Goal: Task Accomplishment & Management: Manage account settings

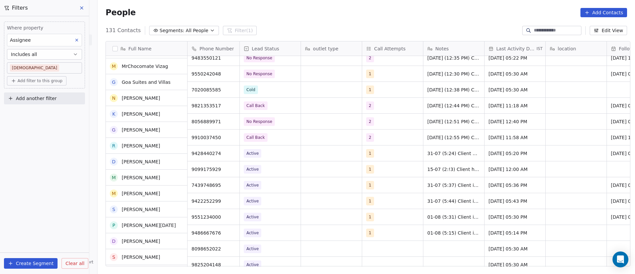
scroll to position [347, 0]
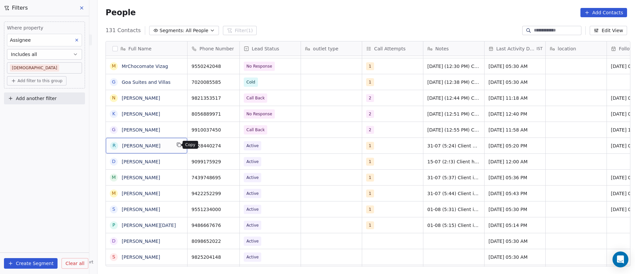
click at [179, 145] on button "grid" at bounding box center [179, 145] width 8 height 8
click at [229, 145] on icon "grid" at bounding box center [231, 144] width 5 height 5
click at [275, 145] on span "Active" at bounding box center [264, 145] width 40 height 9
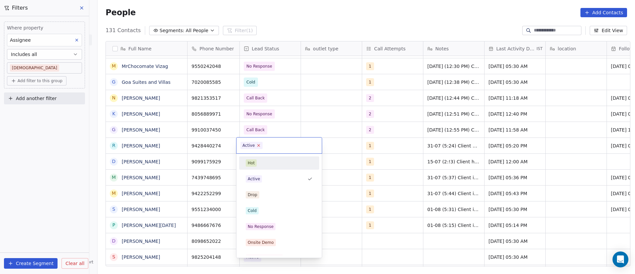
click at [258, 147] on icon at bounding box center [259, 145] width 4 height 4
click at [273, 230] on div "No Response" at bounding box center [279, 226] width 75 height 11
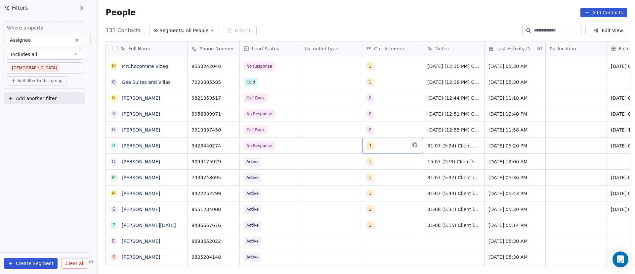
click at [377, 146] on div "1" at bounding box center [386, 146] width 40 height 8
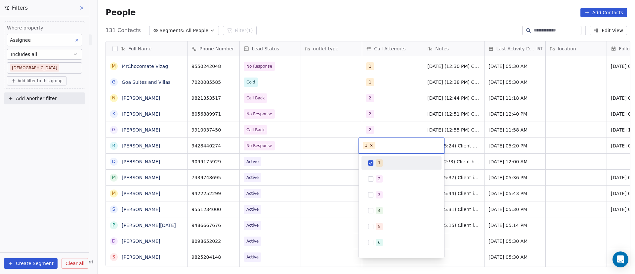
click at [372, 163] on button "Suggestions" at bounding box center [370, 162] width 5 height 5
click at [373, 178] on div "2" at bounding box center [401, 178] width 75 height 11
click at [460, 142] on html "On2Cook India Pvt. Ltd. Contacts People Marketing Workflows Campaigns Sales Pip…" at bounding box center [317, 137] width 635 height 274
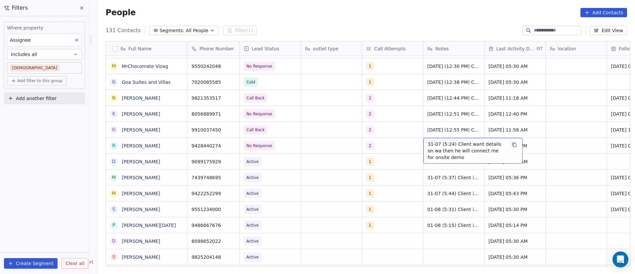
click at [430, 146] on span "31-07 (5:24) Client want details on wa then he will connect me for onsite demo" at bounding box center [467, 151] width 79 height 20
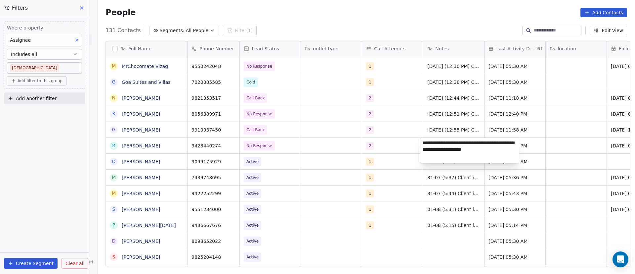
click at [423, 141] on textarea "**********" at bounding box center [469, 150] width 99 height 25
paste textarea "**********"
type textarea "**********"
click at [485, 143] on div "[DATE] 05:20 PM" at bounding box center [515, 146] width 61 height 16
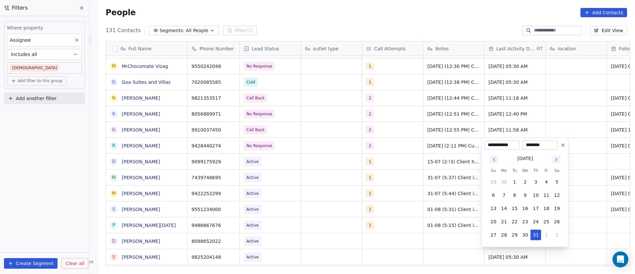
click at [558, 159] on icon "Go to next month" at bounding box center [556, 159] width 5 height 5
click at [492, 161] on icon "Go to previous month" at bounding box center [493, 159] width 5 height 5
click at [501, 193] on button "8" at bounding box center [504, 195] width 11 height 11
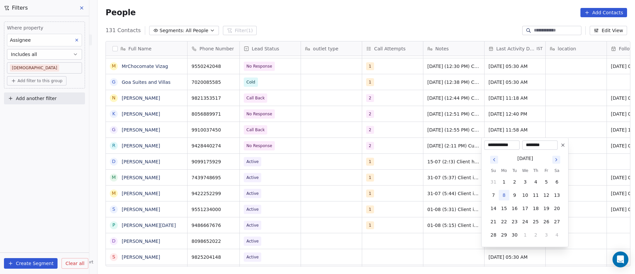
type input "**********"
click at [427, 135] on html "On2Cook India Pvt. Ltd. Contacts People Marketing Workflows Campaigns Sales Pip…" at bounding box center [317, 137] width 635 height 274
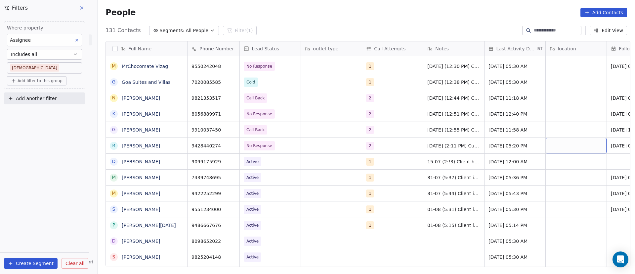
scroll to position [0, 46]
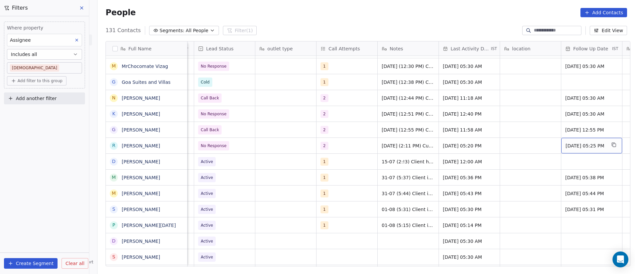
click at [576, 144] on span "[DATE] 05:25 PM" at bounding box center [586, 145] width 40 height 7
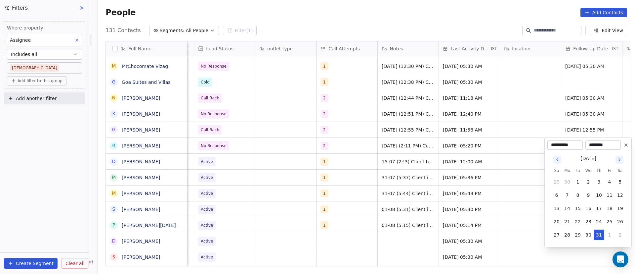
click at [619, 161] on icon "Go to next month" at bounding box center [619, 159] width 1 height 3
click at [600, 193] on button "11" at bounding box center [599, 195] width 11 height 11
type input "**********"
click at [496, 177] on html "On2Cook India Pvt. Ltd. Contacts People Marketing Workflows Campaigns Sales Pip…" at bounding box center [317, 137] width 635 height 274
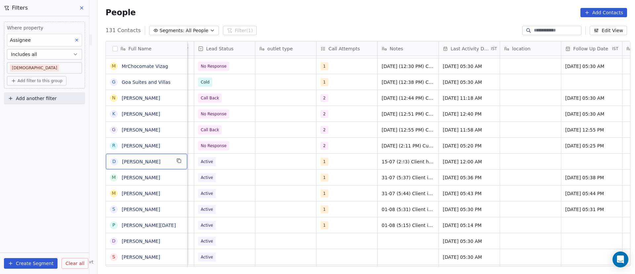
scroll to position [0, 0]
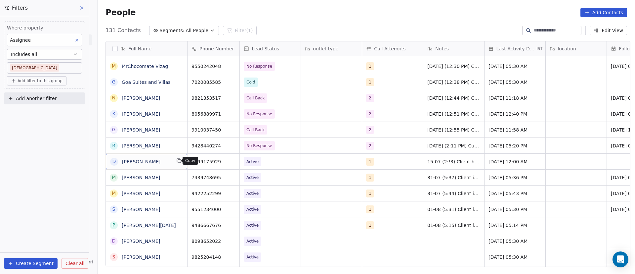
click at [176, 161] on icon "grid" at bounding box center [178, 160] width 5 height 5
click at [230, 162] on icon "grid" at bounding box center [231, 160] width 5 height 5
click at [266, 161] on span "Active" at bounding box center [264, 161] width 40 height 9
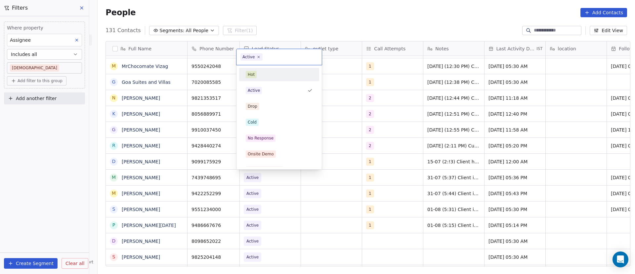
click at [259, 57] on icon at bounding box center [259, 57] width 4 height 4
click at [253, 120] on div "Cold" at bounding box center [252, 122] width 9 height 6
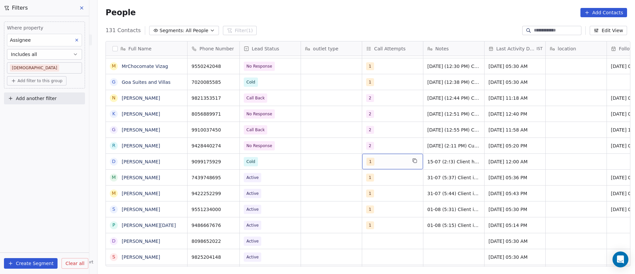
click at [393, 160] on div "1" at bounding box center [386, 161] width 40 height 8
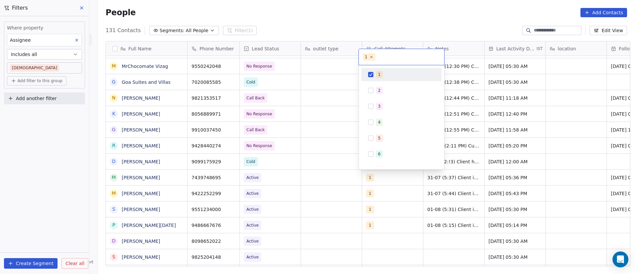
click at [373, 74] on button "Suggestions" at bounding box center [370, 74] width 5 height 5
click at [371, 89] on button "Suggestions" at bounding box center [370, 90] width 5 height 5
drag, startPoint x: 474, startPoint y: 186, endPoint x: 471, endPoint y: 184, distance: 4.0
click at [474, 186] on html "On2Cook India Pvt. Ltd. Contacts People Marketing Workflows Campaigns Sales Pip…" at bounding box center [317, 137] width 635 height 274
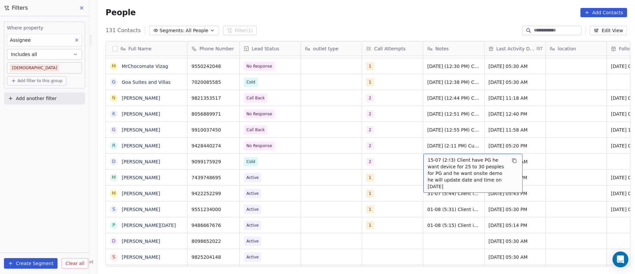
click at [430, 164] on span "15-07 (2:!3) Client have PG he want device for 25 to 30 peoples for PG and he w…" at bounding box center [467, 172] width 79 height 33
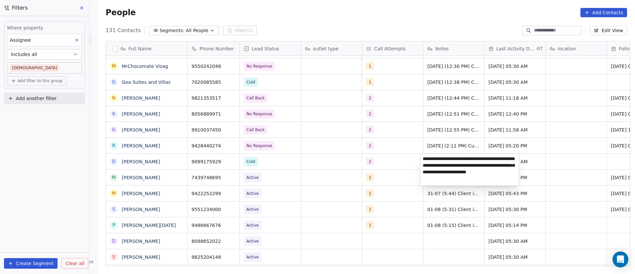
click at [423, 160] on textarea "**********" at bounding box center [469, 169] width 99 height 32
paste textarea "**********"
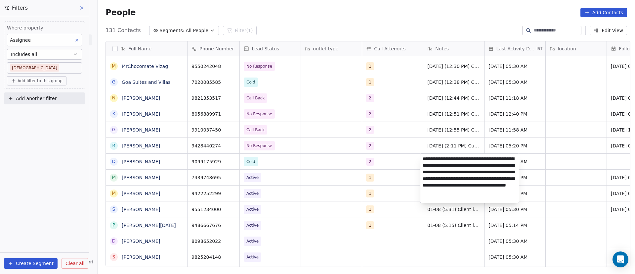
click at [432, 173] on textarea "**********" at bounding box center [469, 177] width 99 height 49
click at [433, 168] on textarea "**********" at bounding box center [469, 177] width 99 height 49
type textarea "**********"
click at [402, 166] on html "On2Cook India Pvt. Ltd. Contacts People Marketing Workflows Campaigns Sales Pip…" at bounding box center [317, 137] width 635 height 274
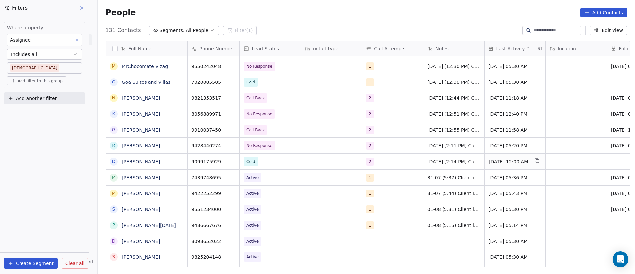
click at [506, 162] on span "[DATE] 12:00 AM" at bounding box center [509, 161] width 40 height 7
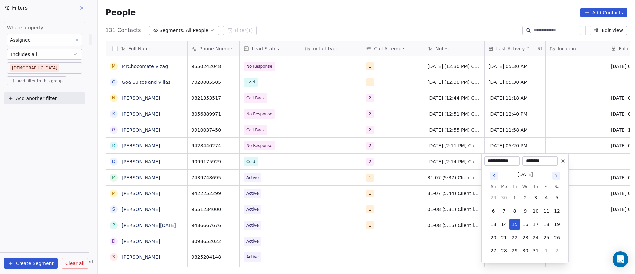
click at [557, 175] on icon "Go to next month" at bounding box center [556, 175] width 5 height 5
click at [557, 175] on html "On2Cook India Pvt. Ltd. Contacts People Marketing Workflows Campaigns Sales Pip…" at bounding box center [317, 137] width 635 height 274
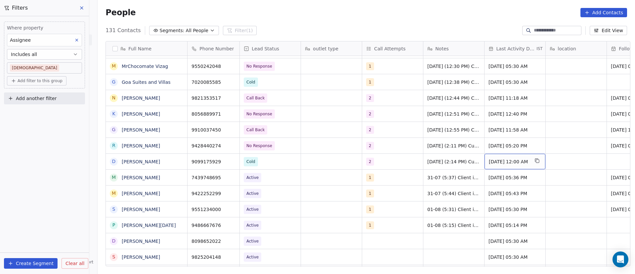
click at [493, 163] on span "[DATE] 12:00 AM" at bounding box center [509, 161] width 40 height 7
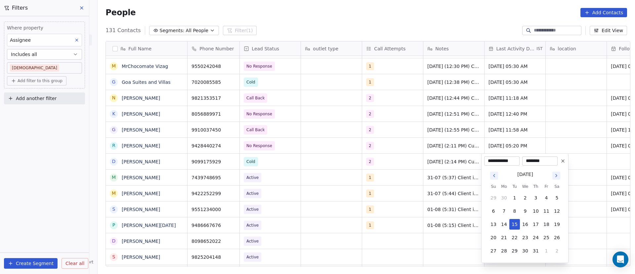
click at [558, 175] on icon "Go to next month" at bounding box center [556, 175] width 5 height 5
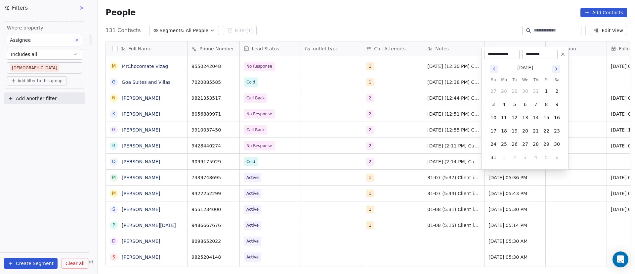
click at [557, 67] on icon "Go to next month" at bounding box center [556, 68] width 5 height 5
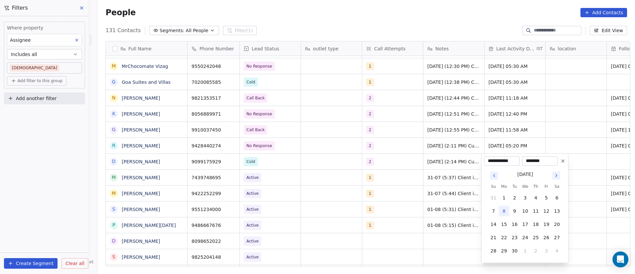
click at [504, 213] on button "8" at bounding box center [504, 210] width 11 height 11
type input "**********"
click at [461, 148] on html "On2Cook India Pvt. Ltd. Contacts People Marketing Workflows Campaigns Sales Pip…" at bounding box center [317, 137] width 635 height 274
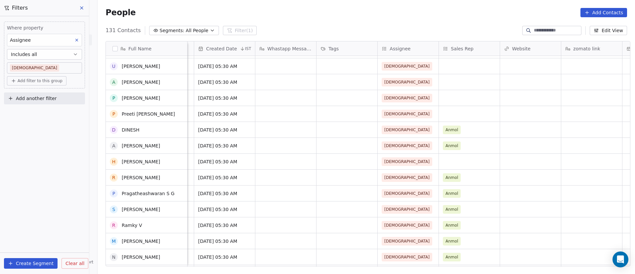
scroll to position [695, 0]
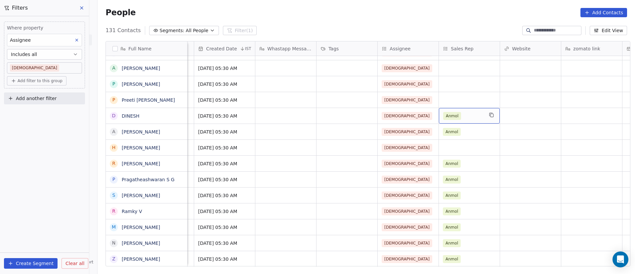
click at [467, 117] on div "Anmol" at bounding box center [463, 116] width 40 height 8
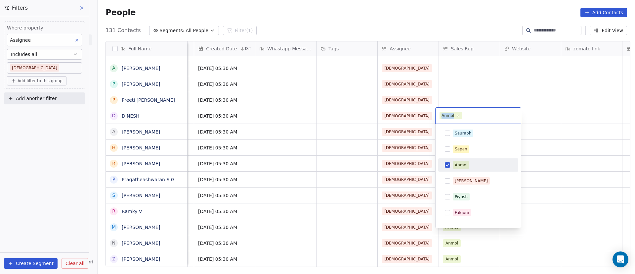
click at [458, 114] on icon at bounding box center [458, 115] width 4 height 4
click at [560, 117] on html "On2Cook India Pvt. Ltd. Contacts People Marketing Workflows Campaigns Sales Pip…" at bounding box center [317, 137] width 635 height 274
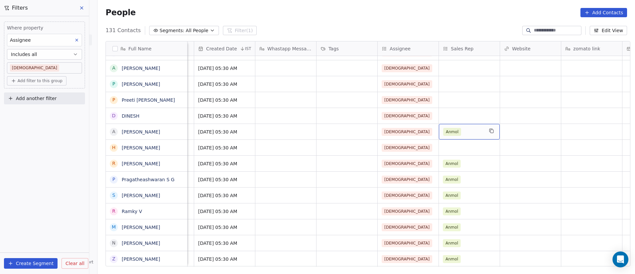
click at [464, 131] on div "Anmol" at bounding box center [463, 132] width 40 height 8
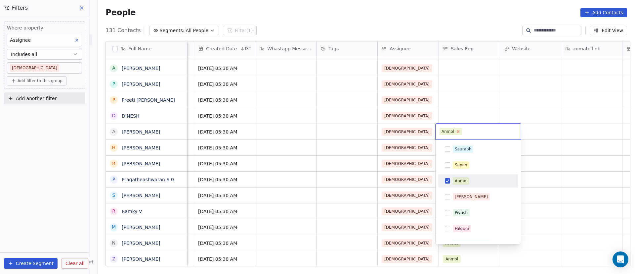
click at [458, 132] on icon at bounding box center [458, 131] width 2 height 2
click at [544, 136] on html "On2Cook India Pvt. Ltd. Contacts People Marketing Workflows Campaigns Sales Pip…" at bounding box center [317, 137] width 635 height 274
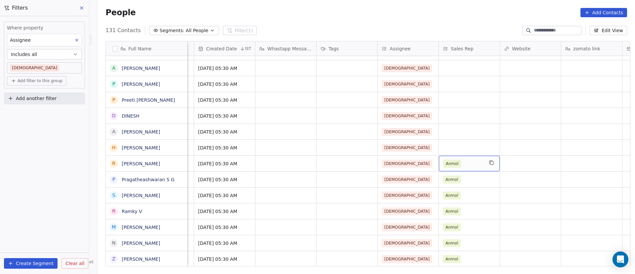
click at [462, 163] on div "Anmol" at bounding box center [463, 163] width 40 height 8
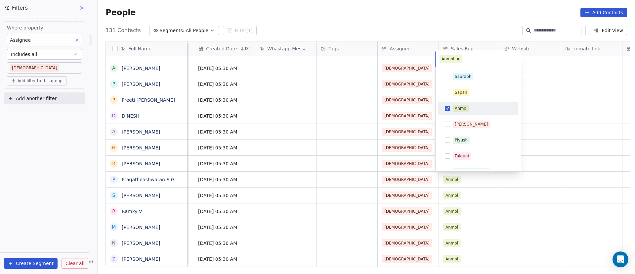
click at [450, 108] on button "Suggestions" at bounding box center [447, 107] width 5 height 5
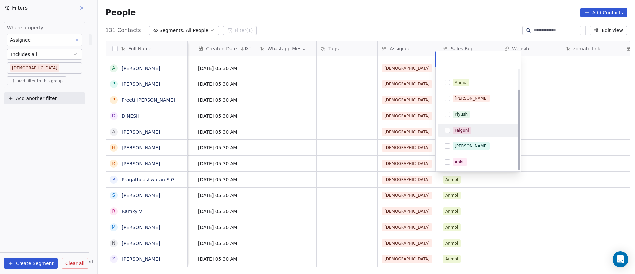
click at [550, 126] on html "On2Cook India Pvt. Ltd. Contacts People Marketing Workflows Campaigns Sales Pip…" at bounding box center [317, 137] width 635 height 274
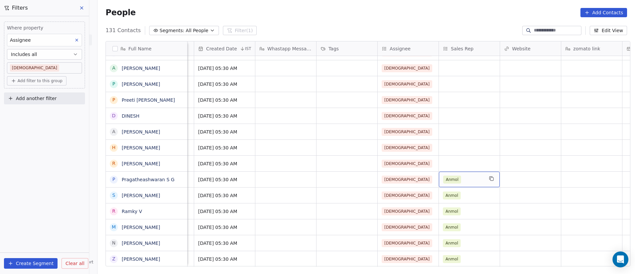
click at [466, 177] on div "Anmol" at bounding box center [463, 179] width 40 height 8
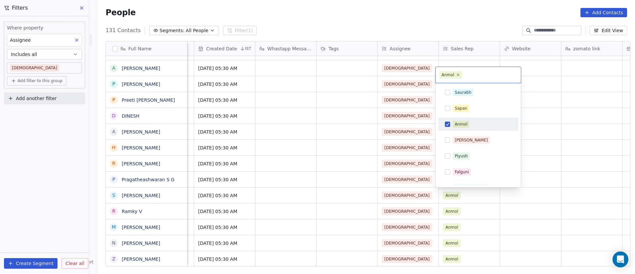
click at [445, 123] on button "Suggestions" at bounding box center [447, 123] width 5 height 5
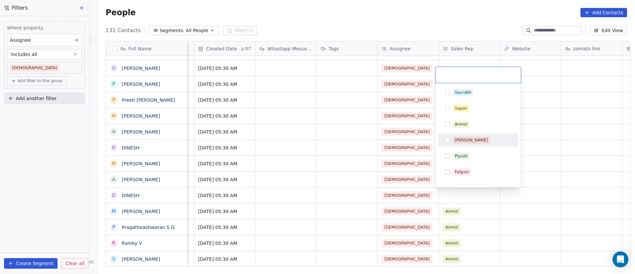
click at [589, 175] on html "On2Cook India Pvt. Ltd. Contacts People Marketing Workflows Campaigns Sales Pip…" at bounding box center [317, 137] width 635 height 274
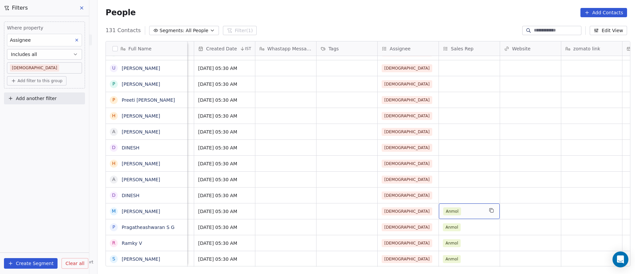
click at [464, 209] on div "Anmol" at bounding box center [463, 211] width 40 height 8
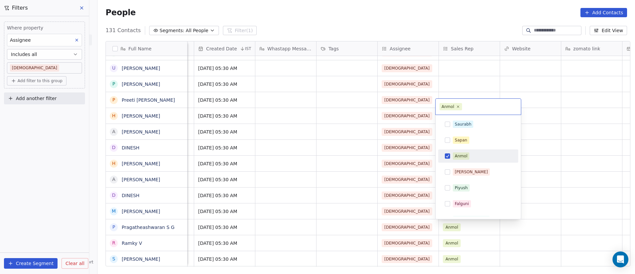
click at [447, 157] on button "Suggestions" at bounding box center [447, 155] width 5 height 5
click at [538, 171] on html "On2Cook India Pvt. Ltd. Contacts People Marketing Workflows Campaigns Sales Pip…" at bounding box center [317, 137] width 635 height 274
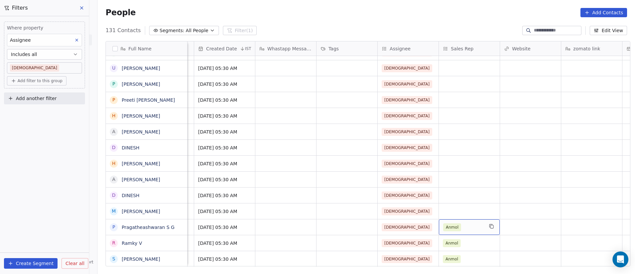
click at [462, 230] on div "Anmol" at bounding box center [463, 227] width 40 height 8
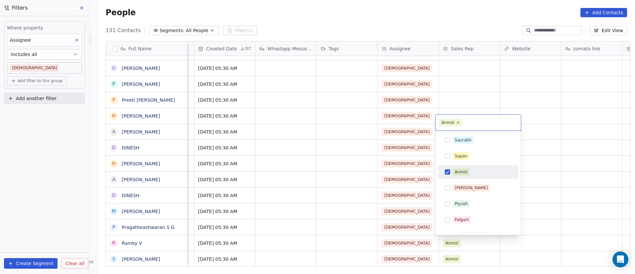
click at [446, 172] on button "Suggestions" at bounding box center [447, 171] width 5 height 5
click at [444, 172] on div "Anmol" at bounding box center [478, 171] width 75 height 11
click at [566, 178] on html "On2Cook India Pvt. Ltd. Contacts People Marketing Workflows Campaigns Sales Pip…" at bounding box center [317, 137] width 635 height 274
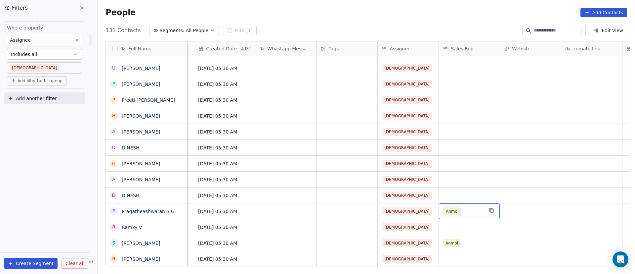
click at [466, 211] on div "Anmol" at bounding box center [463, 211] width 40 height 8
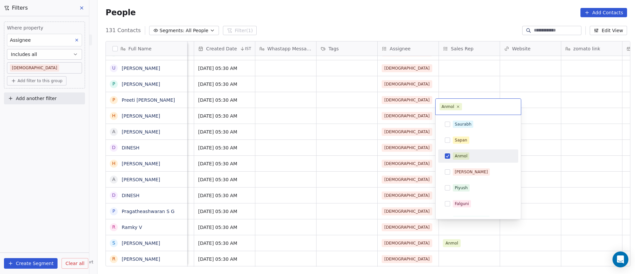
click at [453, 155] on span "Anmol" at bounding box center [461, 155] width 17 height 7
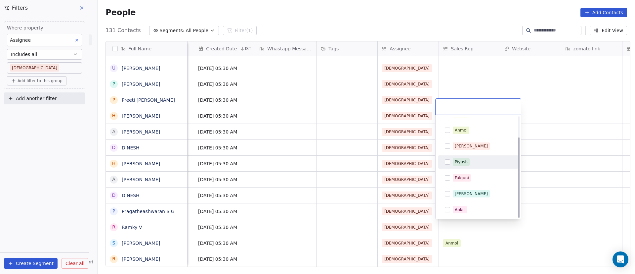
click at [541, 171] on html "On2Cook India Pvt. Ltd. Contacts People Marketing Workflows Campaigns Sales Pip…" at bounding box center [317, 137] width 635 height 274
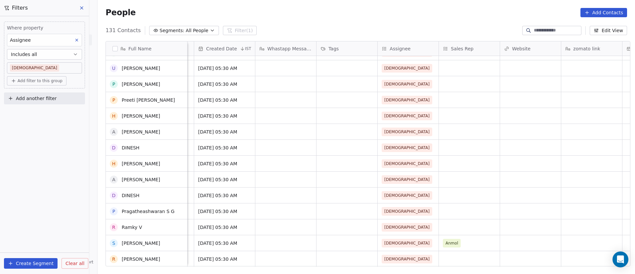
scroll to position [794, 0]
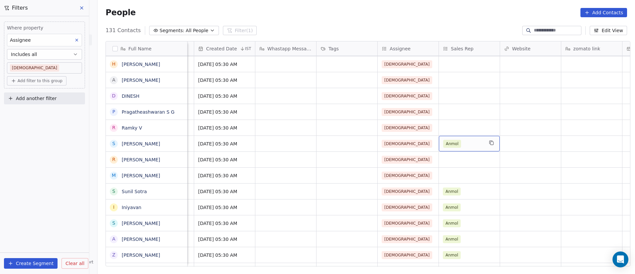
click at [467, 145] on div "Anmol" at bounding box center [463, 144] width 40 height 8
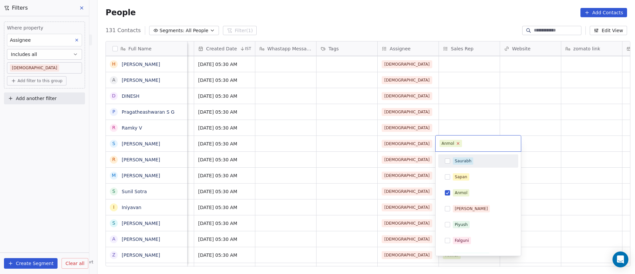
click at [457, 142] on icon at bounding box center [458, 143] width 2 height 2
click at [545, 138] on html "On2Cook India Pvt. Ltd. Contacts People Marketing Workflows Campaigns Sales Pip…" at bounding box center [317, 137] width 635 height 274
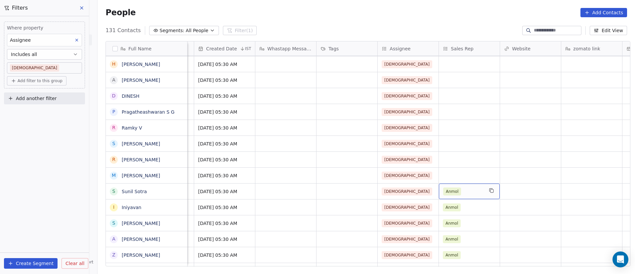
click at [466, 190] on div "Anmol" at bounding box center [463, 191] width 40 height 8
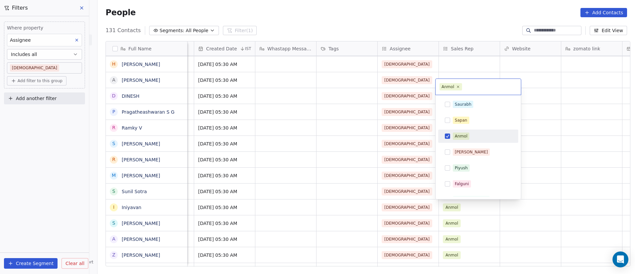
click at [455, 140] on div "Anmol" at bounding box center [478, 136] width 75 height 11
click at [540, 157] on html "On2Cook India Pvt. Ltd. Contacts People Marketing Workflows Campaigns Sales Pip…" at bounding box center [317, 137] width 635 height 274
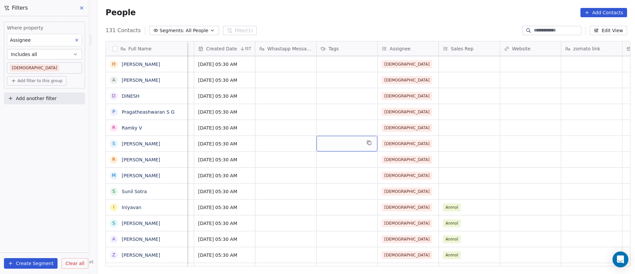
drag, startPoint x: 318, startPoint y: 145, endPoint x: 326, endPoint y: 145, distance: 8.3
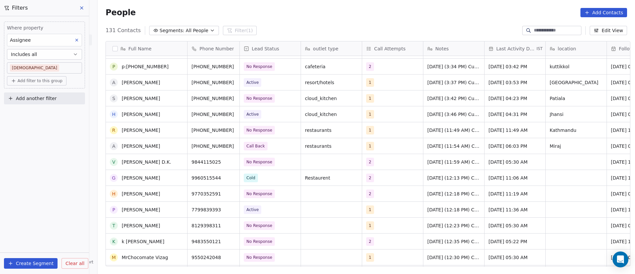
scroll to position [149, 0]
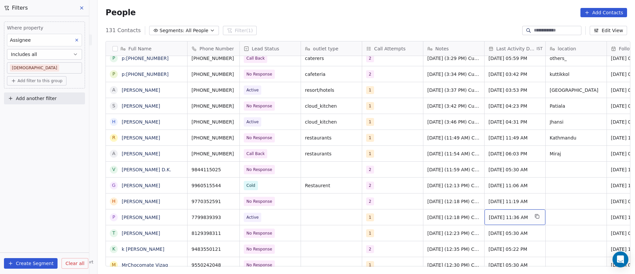
click at [497, 215] on span "[DATE] 11:36 AM" at bounding box center [509, 217] width 40 height 7
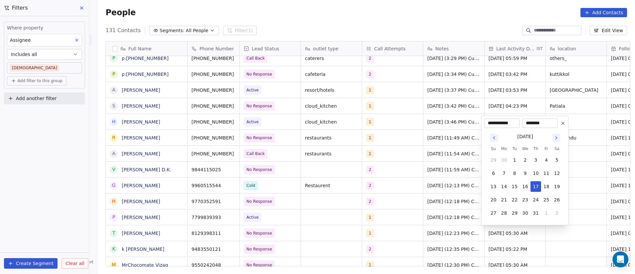
click at [557, 138] on icon "Go to next month" at bounding box center [556, 137] width 1 height 3
click at [556, 121] on button "Go to next month" at bounding box center [556, 124] width 8 height 8
click at [502, 171] on button "8" at bounding box center [504, 173] width 11 height 11
type input "**********"
click at [417, 187] on html "On2Cook India Pvt. Ltd. Contacts People Marketing Workflows Campaigns Sales Pip…" at bounding box center [317, 137] width 635 height 274
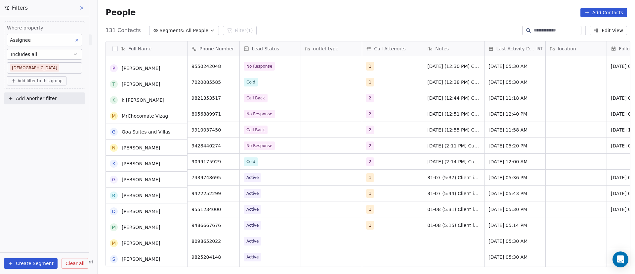
scroll to position [347, 0]
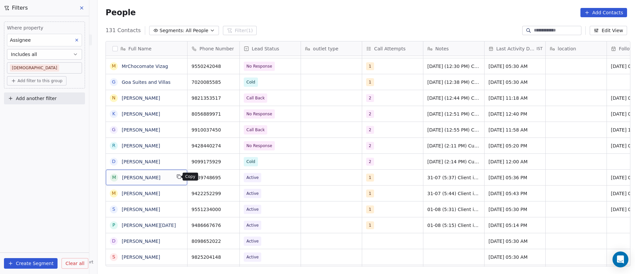
click at [176, 178] on icon "grid" at bounding box center [178, 176] width 5 height 5
click at [229, 178] on icon "grid" at bounding box center [231, 176] width 5 height 5
drag, startPoint x: 223, startPoint y: 178, endPoint x: 252, endPoint y: 180, distance: 29.5
click at [266, 179] on span "Active" at bounding box center [264, 177] width 40 height 9
click at [265, 179] on span "Active" at bounding box center [264, 177] width 40 height 9
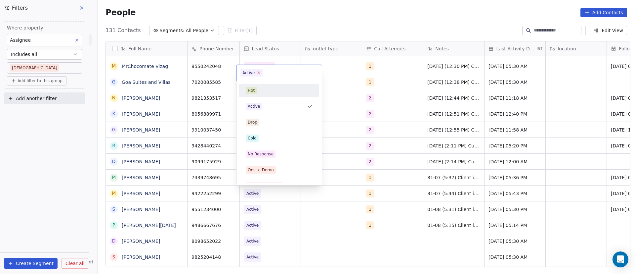
click at [258, 74] on icon at bounding box center [259, 72] width 4 height 4
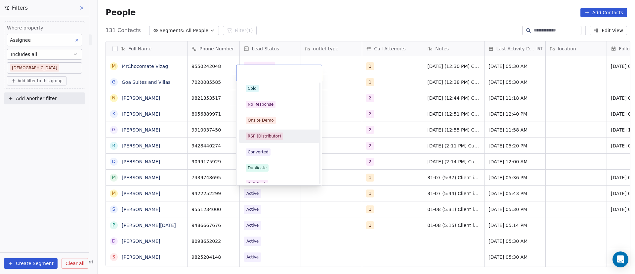
scroll to position [99, 0]
click at [279, 137] on div "Call Back" at bounding box center [279, 133] width 67 height 7
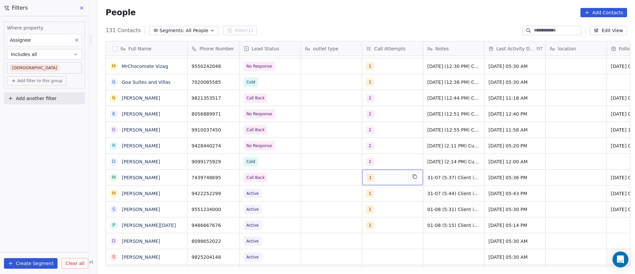
click at [377, 179] on div "1" at bounding box center [386, 177] width 40 height 8
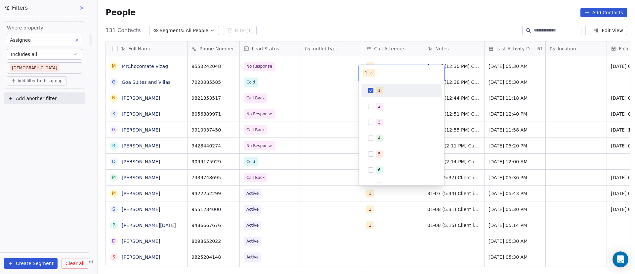
click at [371, 91] on button "Suggestions" at bounding box center [370, 90] width 5 height 5
click at [372, 108] on button "Suggestions" at bounding box center [370, 106] width 5 height 5
click at [486, 188] on html "On2Cook India Pvt. Ltd. Contacts People Marketing Workflows Campaigns Sales Pip…" at bounding box center [317, 137] width 635 height 274
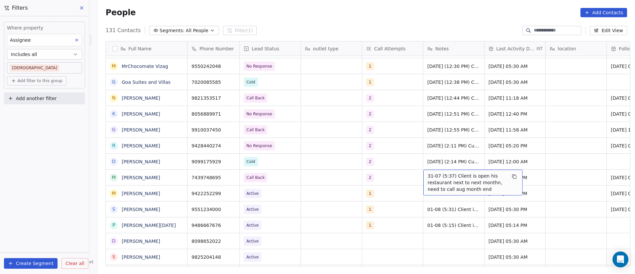
click at [432, 181] on span "31-07 (5:37) Client is open his restaurant next to next monthn, need to call au…" at bounding box center [467, 182] width 79 height 20
click at [431, 181] on span "31-07 (5:37) Client is open his restaurant next to next monthn, need to call au…" at bounding box center [467, 182] width 79 height 20
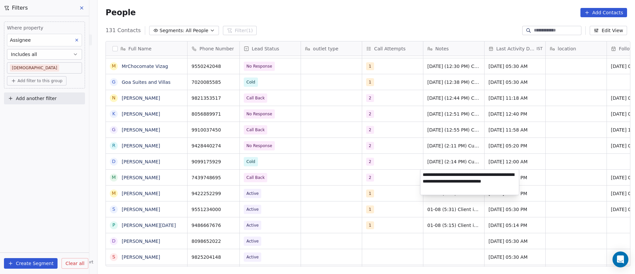
click at [423, 176] on textarea "**********" at bounding box center [469, 181] width 99 height 25
paste textarea "**********"
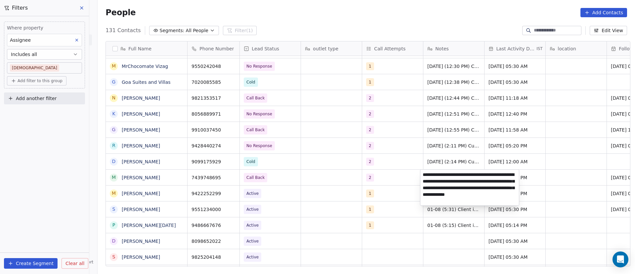
type textarea "**********"
click at [536, 178] on html "On2Cook India Pvt. Ltd. Contacts People Marketing Workflows Campaigns Sales Pip…" at bounding box center [317, 137] width 635 height 274
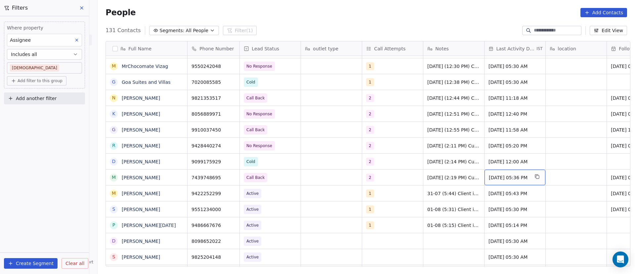
click at [508, 178] on span "[DATE] 05:36 PM" at bounding box center [509, 177] width 40 height 7
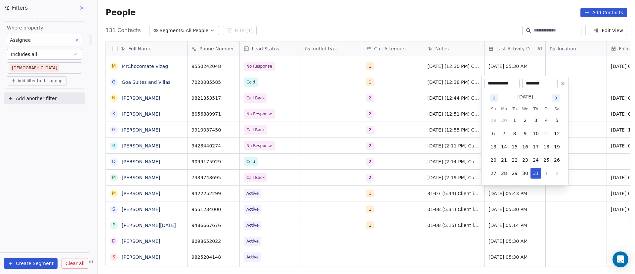
click at [558, 97] on icon "Go to next month" at bounding box center [556, 97] width 5 height 5
click at [556, 86] on icon "Go to next month" at bounding box center [556, 84] width 5 height 5
click at [506, 131] on button "8" at bounding box center [504, 133] width 11 height 11
type input "**********"
click at [408, 175] on html "On2Cook India Pvt. Ltd. Contacts People Marketing Workflows Campaigns Sales Pip…" at bounding box center [317, 137] width 635 height 274
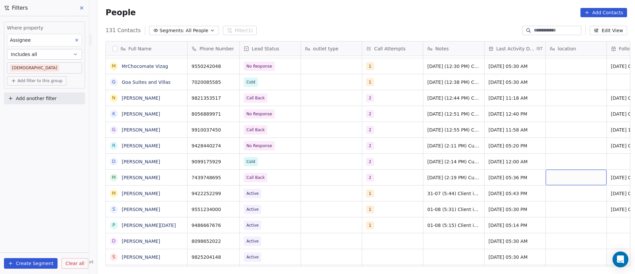
scroll to position [0, 46]
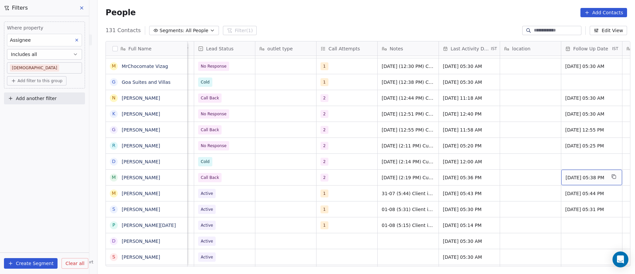
click at [580, 178] on span "[DATE] 05:38 PM" at bounding box center [586, 177] width 40 height 7
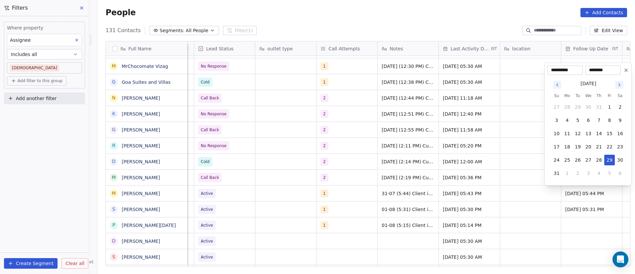
click at [619, 86] on icon "Go to next month" at bounding box center [619, 84] width 5 height 5
click at [596, 138] on button "11" at bounding box center [599, 133] width 11 height 11
type input "**********"
click at [490, 173] on html "On2Cook India Pvt. Ltd. Contacts People Marketing Workflows Campaigns Sales Pip…" at bounding box center [317, 137] width 635 height 274
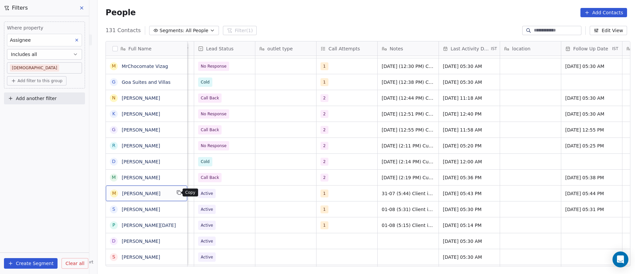
click at [175, 195] on button "grid" at bounding box center [179, 192] width 8 height 8
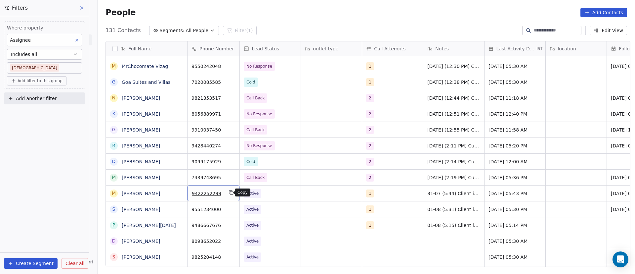
click at [231, 194] on button "grid" at bounding box center [231, 192] width 8 height 8
click at [273, 193] on span "Active" at bounding box center [264, 193] width 40 height 9
click at [270, 192] on span "Active" at bounding box center [264, 193] width 40 height 9
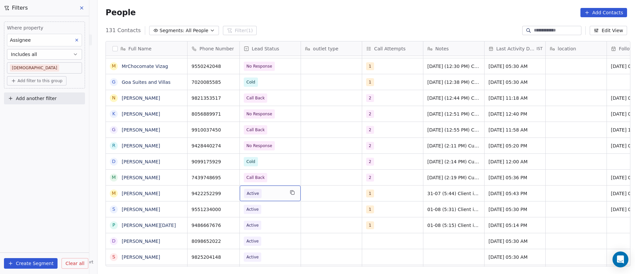
click at [263, 193] on span "Active" at bounding box center [264, 193] width 40 height 9
click at [262, 193] on span "Active" at bounding box center [264, 193] width 40 height 9
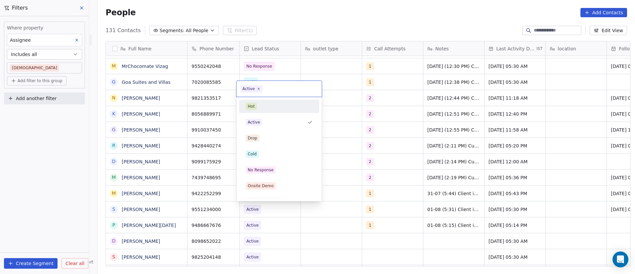
click at [260, 89] on span "Active" at bounding box center [251, 88] width 22 height 7
click at [259, 88] on icon at bounding box center [259, 88] width 4 height 4
click at [267, 150] on div "Cold" at bounding box center [279, 153] width 67 height 7
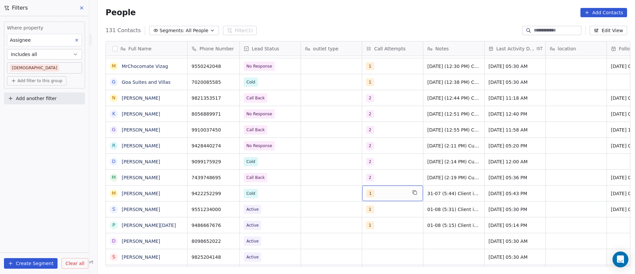
click at [381, 187] on div "1" at bounding box center [392, 193] width 61 height 16
click at [381, 192] on div "1" at bounding box center [386, 193] width 40 height 8
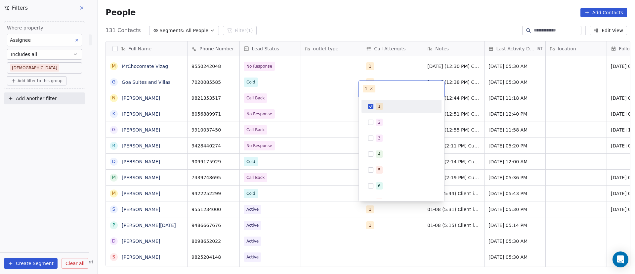
click at [374, 105] on div "1" at bounding box center [401, 106] width 75 height 11
click at [373, 121] on button "Suggestions" at bounding box center [370, 121] width 5 height 5
click at [462, 204] on html "On2Cook India Pvt. Ltd. Contacts People Marketing Workflows Campaigns Sales Pip…" at bounding box center [317, 137] width 635 height 274
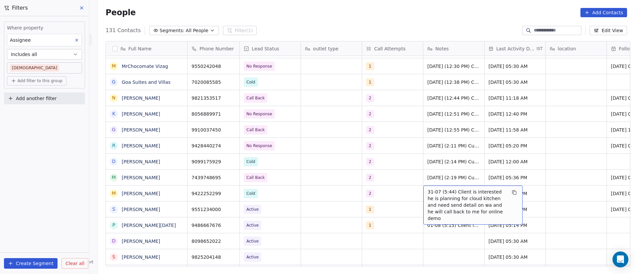
click at [431, 193] on span "31-07 (5:44) Client is interested he is planning for cloud kitchen and need sen…" at bounding box center [467, 204] width 79 height 33
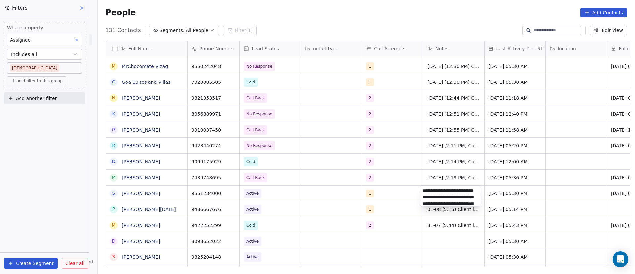
click at [423, 189] on textarea "**********" at bounding box center [450, 195] width 61 height 21
paste textarea "**********"
drag, startPoint x: 428, startPoint y: 205, endPoint x: 435, endPoint y: 205, distance: 6.9
click at [428, 205] on textarea "**********" at bounding box center [450, 209] width 61 height 49
click at [455, 203] on textarea "**********" at bounding box center [450, 209] width 61 height 49
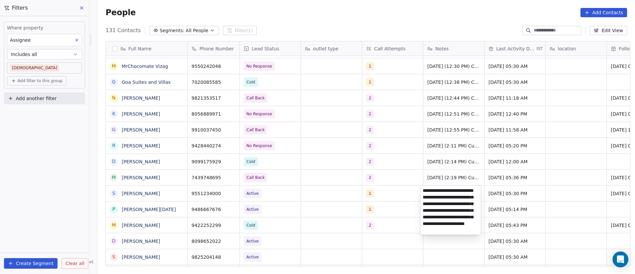
click at [454, 199] on textarea "**********" at bounding box center [450, 209] width 61 height 49
type textarea "**********"
click at [496, 199] on html "On2Cook India Pvt. Ltd. Contacts People Marketing Workflows Campaigns Sales Pip…" at bounding box center [317, 137] width 635 height 274
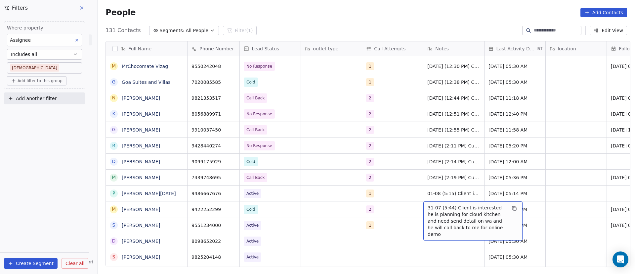
click at [428, 208] on span "31-07 (5:44) Client is interested he is planning for cloud kitchen and need sen…" at bounding box center [467, 220] width 79 height 33
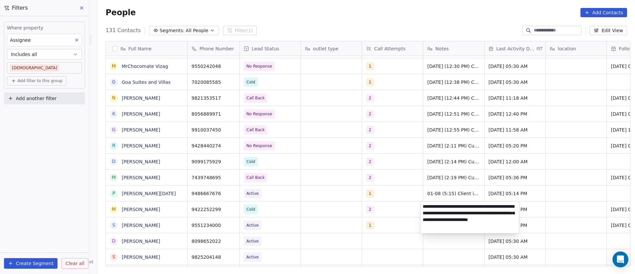
click at [423, 205] on textarea "**********" at bounding box center [469, 217] width 99 height 32
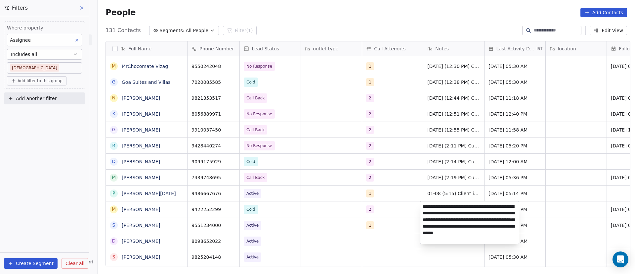
type textarea "**********"
click at [543, 208] on html "On2Cook India Pvt. Ltd. Contacts People Marketing Workflows Campaigns Sales Pip…" at bounding box center [317, 137] width 635 height 274
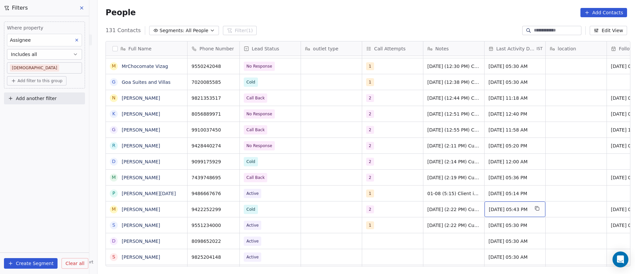
click at [505, 209] on span "[DATE] 05:43 PM" at bounding box center [509, 209] width 40 height 7
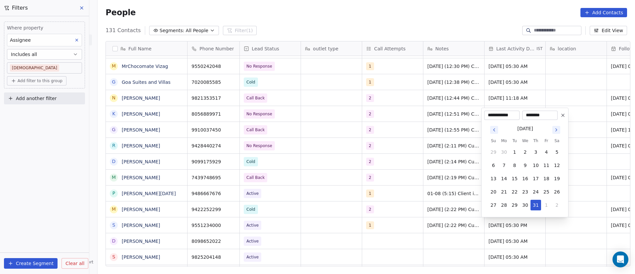
click at [557, 130] on icon "Go to next month" at bounding box center [556, 129] width 5 height 5
click at [558, 115] on icon "Go to next month" at bounding box center [556, 116] width 5 height 5
click at [506, 163] on button "8" at bounding box center [504, 165] width 11 height 11
type input "**********"
click at [387, 199] on html "On2Cook India Pvt. Ltd. Contacts People Marketing Workflows Campaigns Sales Pip…" at bounding box center [317, 137] width 635 height 274
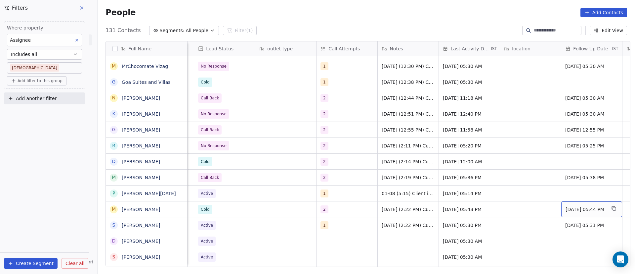
scroll to position [0, 107]
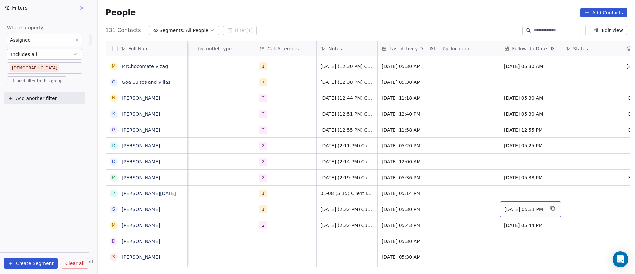
click at [509, 207] on span "[DATE] 05:31 PM" at bounding box center [524, 209] width 40 height 7
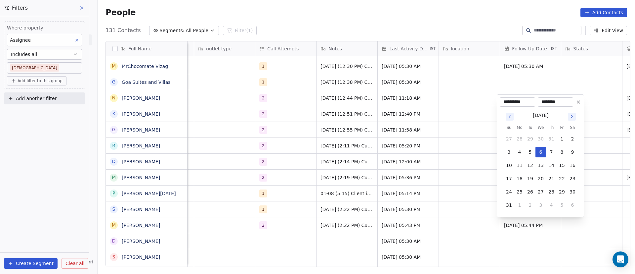
click at [578, 100] on icon at bounding box center [578, 101] width 5 height 5
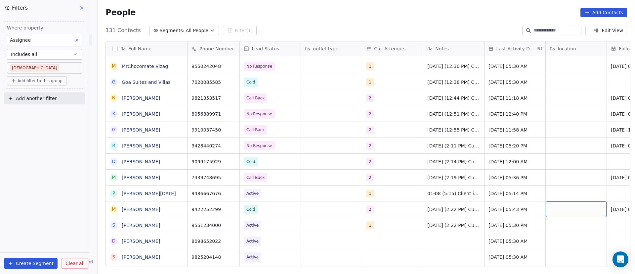
scroll to position [0, 46]
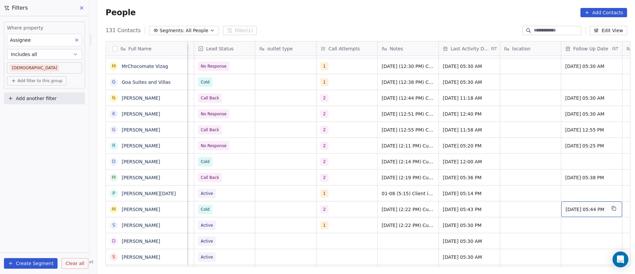
click at [569, 209] on span "[DATE] 05:44 PM" at bounding box center [586, 209] width 40 height 7
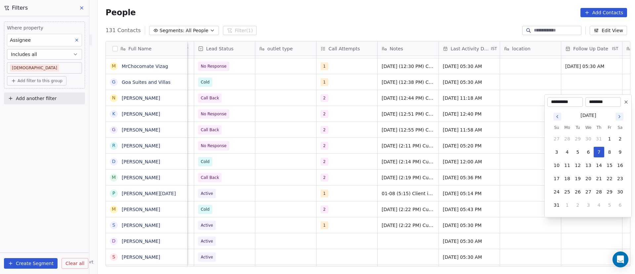
click at [626, 102] on icon at bounding box center [625, 101] width 5 height 5
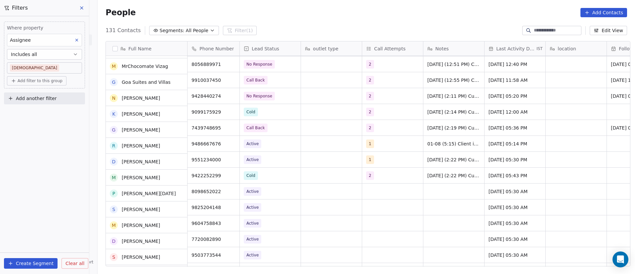
scroll to position [397, 0]
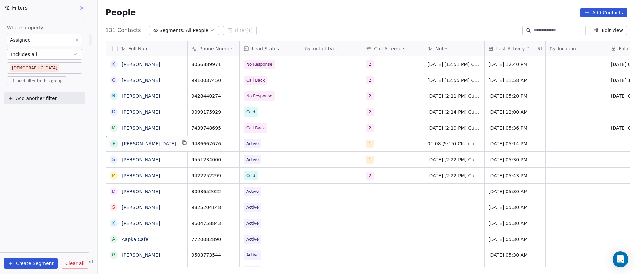
click at [180, 145] on button "grid" at bounding box center [184, 143] width 8 height 8
click at [230, 142] on icon "grid" at bounding box center [231, 142] width 5 height 5
click at [388, 143] on div "1" at bounding box center [386, 144] width 40 height 8
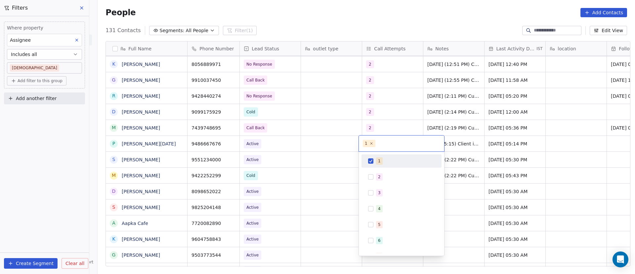
click at [371, 158] on button "Suggestions" at bounding box center [370, 160] width 5 height 5
click at [372, 181] on div "2" at bounding box center [401, 176] width 75 height 11
click at [451, 145] on html "On2Cook India Pvt. Ltd. Contacts People Marketing Workflows Campaigns Sales Pip…" at bounding box center [317, 137] width 635 height 274
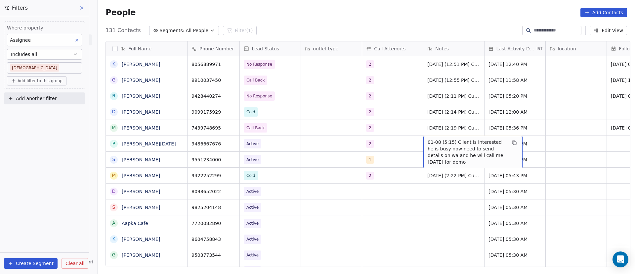
click at [434, 145] on span "01-08 (5:15) Client is interested he is busy now need to send details on wa and…" at bounding box center [467, 152] width 79 height 26
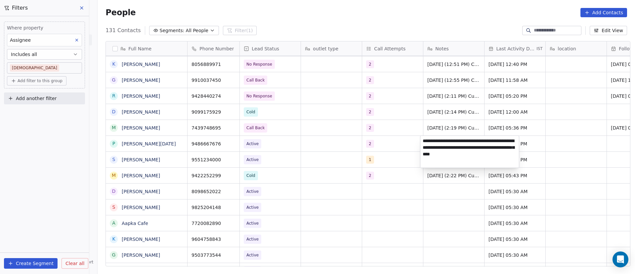
click at [423, 141] on textarea "**********" at bounding box center [469, 152] width 99 height 32
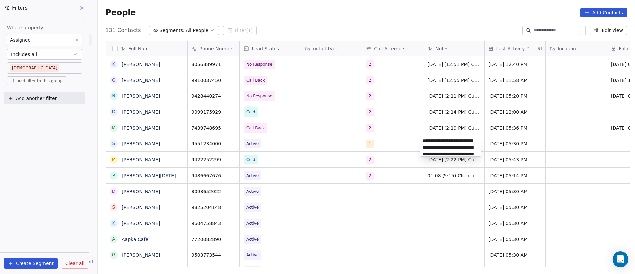
scroll to position [29, 0]
click at [429, 176] on html "On2Cook India Pvt. Ltd. Contacts People Marketing Workflows Campaigns Sales Pip…" at bounding box center [317, 137] width 635 height 274
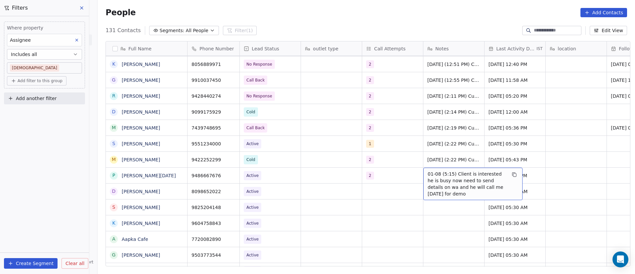
click at [431, 178] on span "01-08 (5:15) Client is interested he is busy now need to send details on wa and…" at bounding box center [467, 183] width 79 height 26
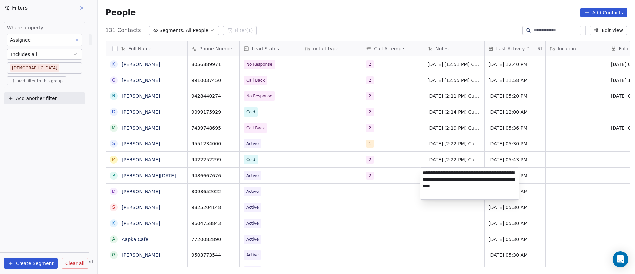
click at [422, 172] on textarea "**********" at bounding box center [469, 183] width 99 height 32
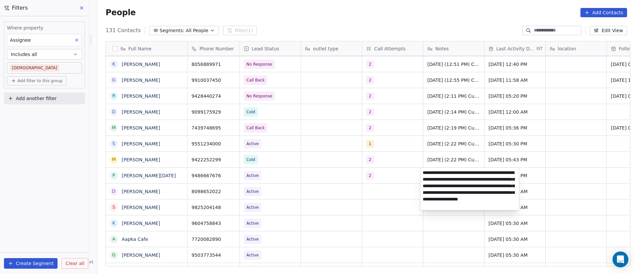
type textarea "**********"
drag, startPoint x: 535, startPoint y: 179, endPoint x: 516, endPoint y: 180, distance: 19.5
click at [535, 179] on html "On2Cook India Pvt. Ltd. Contacts People Marketing Workflows Campaigns Sales Pip…" at bounding box center [317, 137] width 635 height 274
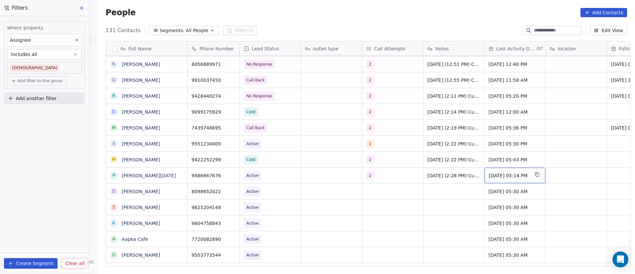
click at [501, 175] on span "[DATE] 05:14 PM" at bounding box center [509, 175] width 40 height 7
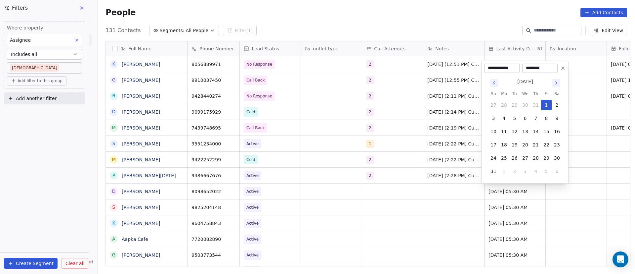
click at [558, 83] on icon "Go to next month" at bounding box center [556, 82] width 5 height 5
click at [504, 132] on button "8" at bounding box center [504, 131] width 11 height 11
type input "**********"
click at [580, 190] on html "On2Cook India Pvt. Ltd. Contacts People Marketing Workflows Campaigns Sales Pip…" at bounding box center [317, 137] width 635 height 274
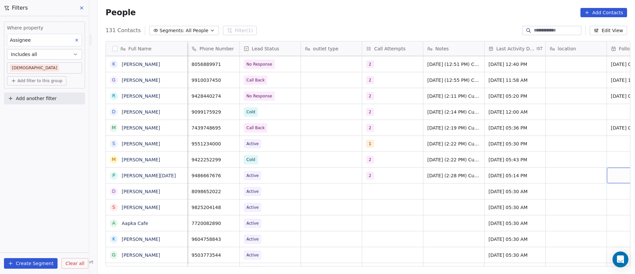
scroll to position [0, 46]
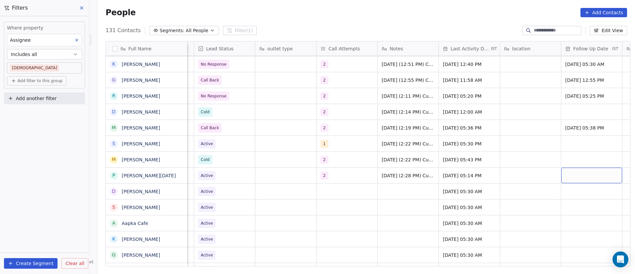
click at [566, 175] on div "grid" at bounding box center [591, 175] width 61 height 16
click at [565, 175] on div "grid" at bounding box center [591, 175] width 61 height 16
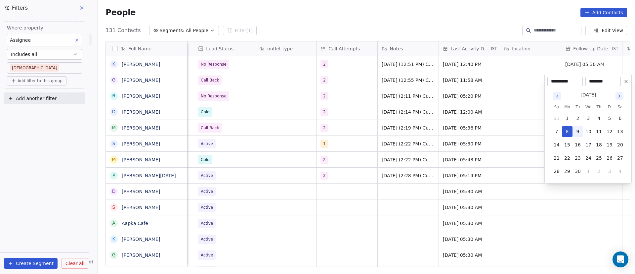
click at [580, 131] on button "9" at bounding box center [577, 131] width 11 height 11
type input "**********"
click at [460, 181] on html "On2Cook India Pvt. Ltd. Contacts People Marketing Workflows Campaigns Sales Pip…" at bounding box center [317, 137] width 635 height 274
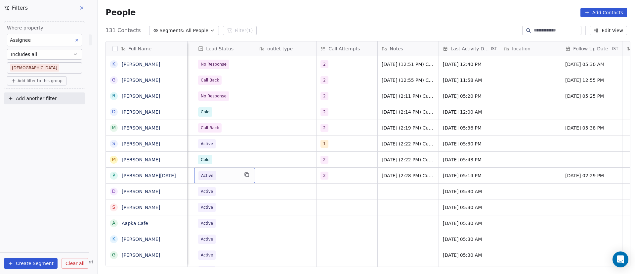
scroll to position [0, 0]
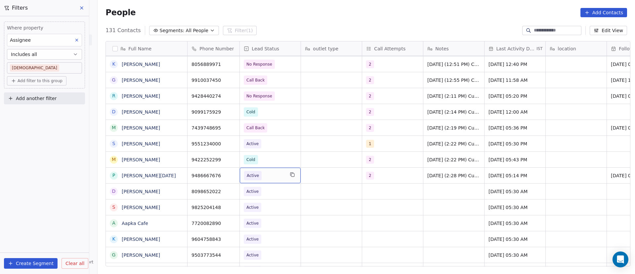
click at [272, 176] on span "Active" at bounding box center [264, 175] width 40 height 9
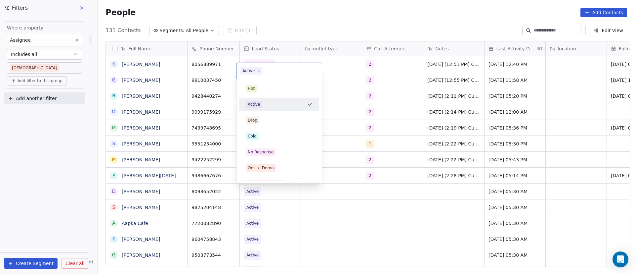
click at [395, 176] on html "On2Cook India Pvt. Ltd. Contacts People Marketing Workflows Campaigns Sales Pip…" at bounding box center [317, 137] width 635 height 274
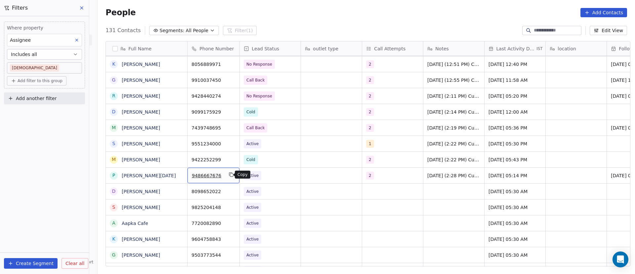
click at [229, 176] on icon "grid" at bounding box center [231, 174] width 5 height 5
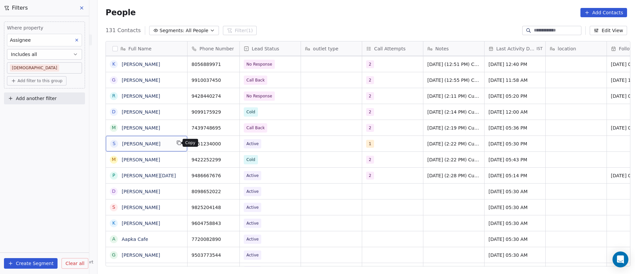
click at [177, 145] on button "grid" at bounding box center [179, 143] width 8 height 8
click at [229, 143] on icon "grid" at bounding box center [231, 142] width 5 height 5
click at [262, 145] on span "Active" at bounding box center [264, 143] width 40 height 9
click at [263, 145] on span "Active" at bounding box center [264, 143] width 40 height 9
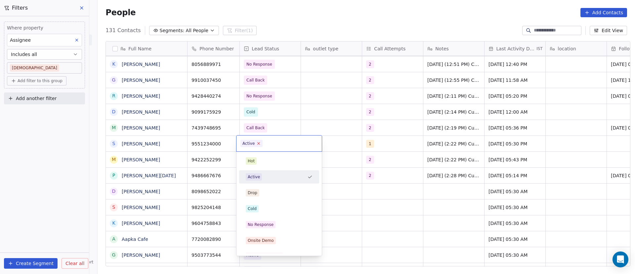
click at [259, 145] on icon at bounding box center [259, 143] width 4 height 4
click at [286, 220] on div "No Response" at bounding box center [279, 224] width 75 height 11
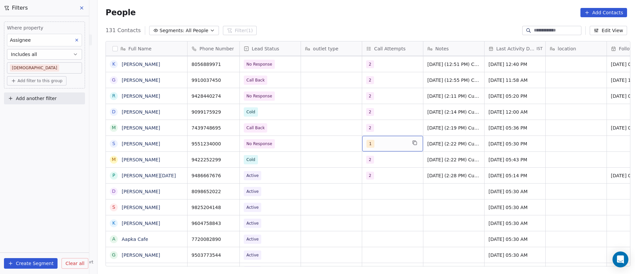
drag, startPoint x: 389, startPoint y: 142, endPoint x: 383, endPoint y: 144, distance: 6.4
click at [383, 144] on div "1" at bounding box center [386, 144] width 40 height 8
click at [379, 160] on div "1" at bounding box center [379, 161] width 3 height 6
click at [374, 181] on div "2" at bounding box center [401, 176] width 75 height 11
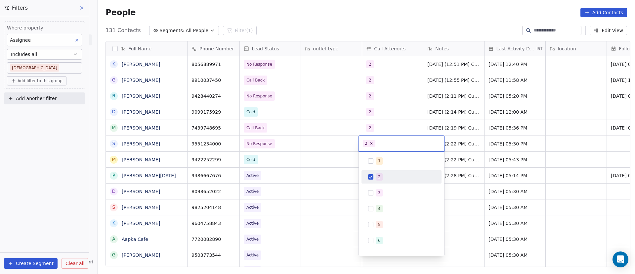
click at [325, 145] on html "On2Cook India Pvt. Ltd. Contacts People Marketing Workflows Campaigns Sales Pip…" at bounding box center [317, 137] width 635 height 274
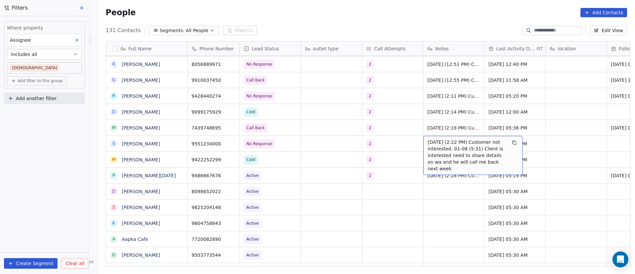
click at [453, 142] on span "[DATE] (2:22 PM) Customer not interested. 01-08 (5:31) Client is interested nee…" at bounding box center [467, 155] width 79 height 33
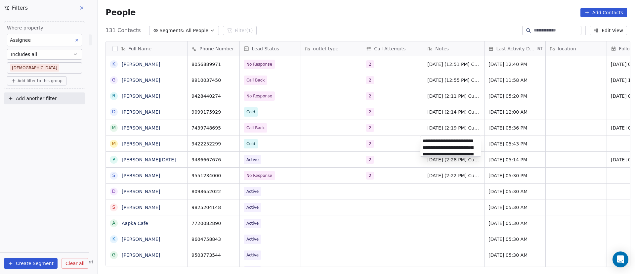
scroll to position [42, 0]
click at [452, 141] on textarea "**********" at bounding box center [450, 146] width 61 height 21
click at [454, 143] on textarea "**********" at bounding box center [450, 146] width 61 height 21
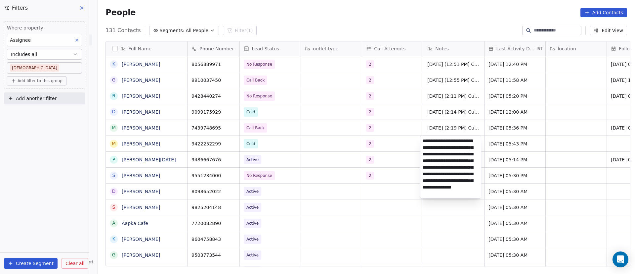
drag, startPoint x: 445, startPoint y: 148, endPoint x: 443, endPoint y: 152, distance: 3.9
click at [443, 152] on textarea "**********" at bounding box center [450, 167] width 61 height 62
type textarea "**********"
click at [512, 147] on html "On2Cook India Pvt. Ltd. Contacts People Marketing Workflows Campaigns Sales Pip…" at bounding box center [317, 137] width 635 height 274
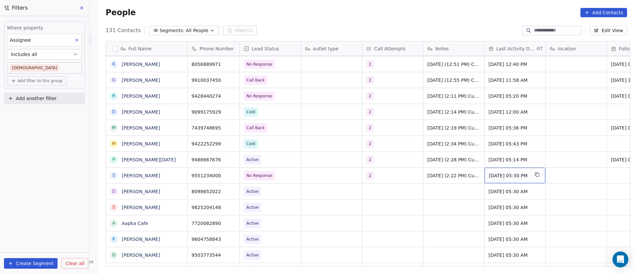
click at [510, 178] on div "[DATE] 05:30 PM" at bounding box center [515, 175] width 61 height 16
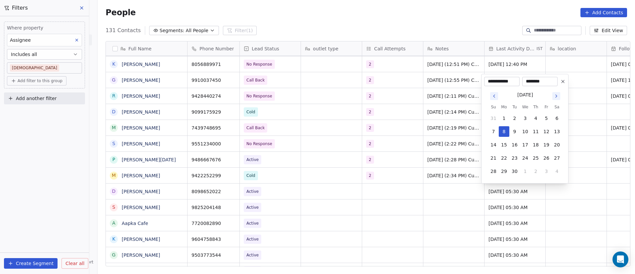
drag, startPoint x: 550, startPoint y: 85, endPoint x: 555, endPoint y: 84, distance: 5.5
click at [555, 84] on input "********" at bounding box center [540, 81] width 33 height 7
click at [505, 132] on button "8" at bounding box center [504, 131] width 11 height 11
click at [591, 150] on html "On2Cook India Pvt. Ltd. Contacts People Marketing Workflows Campaigns Sales Pip…" at bounding box center [317, 137] width 635 height 274
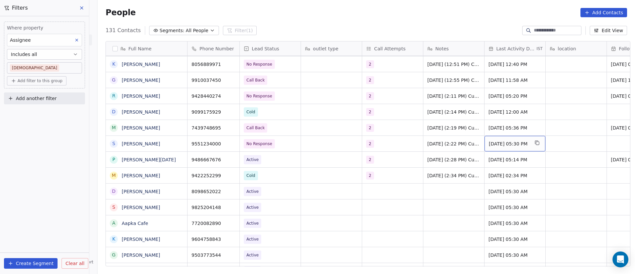
click at [507, 144] on span "[DATE] 05:30 PM" at bounding box center [509, 143] width 40 height 7
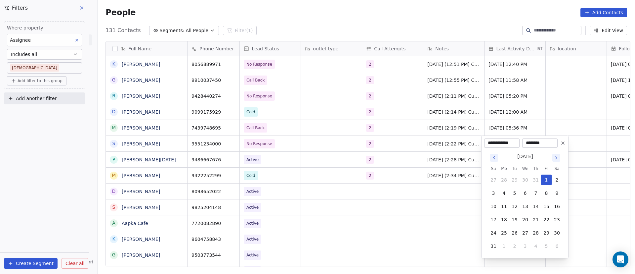
click at [557, 158] on icon "Go to next month" at bounding box center [556, 157] width 1 height 3
click at [504, 196] on button "8" at bounding box center [504, 193] width 11 height 11
type input "**********"
click at [569, 134] on html "On2Cook India Pvt. Ltd. Contacts People Marketing Workflows Campaigns Sales Pip…" at bounding box center [317, 137] width 635 height 274
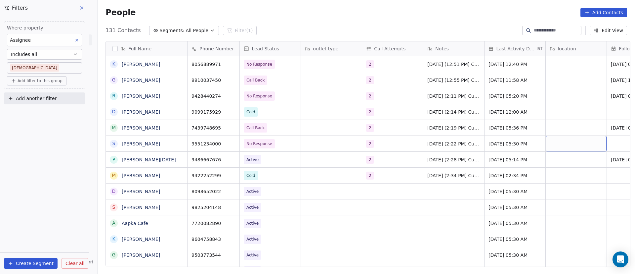
scroll to position [0, 46]
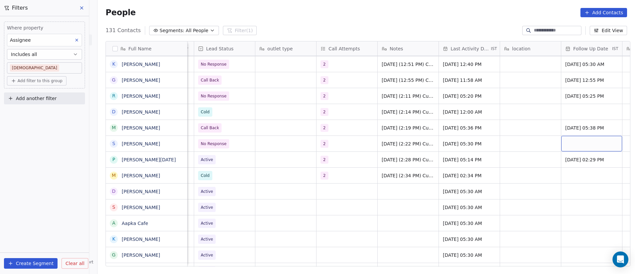
click at [573, 142] on div "grid" at bounding box center [591, 144] width 61 height 16
click at [572, 142] on div "grid" at bounding box center [591, 144] width 61 height 16
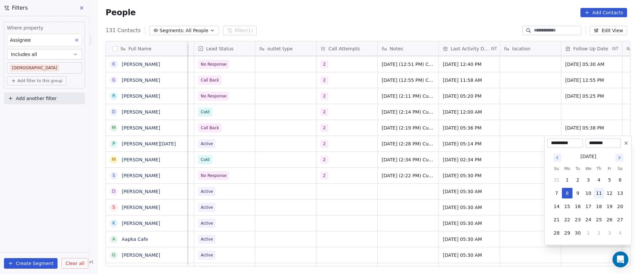
click at [598, 196] on button "11" at bounding box center [599, 193] width 11 height 11
type input "**********"
click at [504, 141] on html "On2Cook India Pvt. Ltd. Contacts People Marketing Workflows Campaigns Sales Pip…" at bounding box center [317, 137] width 635 height 274
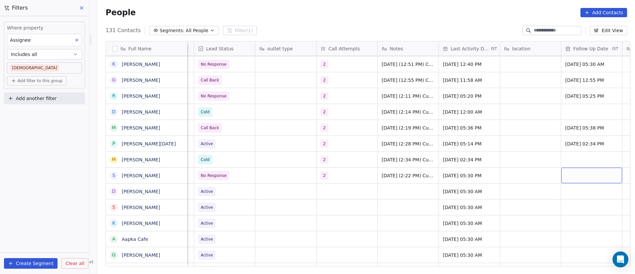
click at [577, 176] on div "grid" at bounding box center [591, 175] width 61 height 16
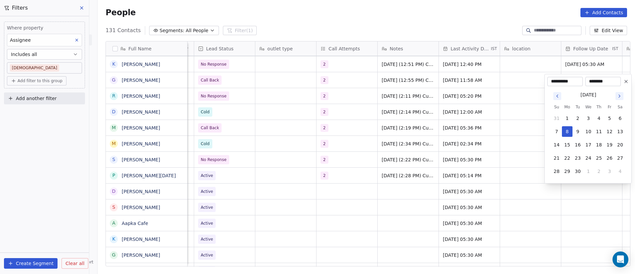
click at [289, 199] on html "On2Cook India Pvt. Ltd. Contacts People Marketing Workflows Campaigns Sales Pip…" at bounding box center [317, 137] width 635 height 274
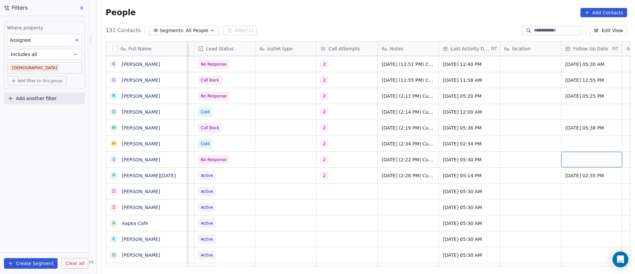
click at [579, 158] on div "grid" at bounding box center [591, 159] width 61 height 16
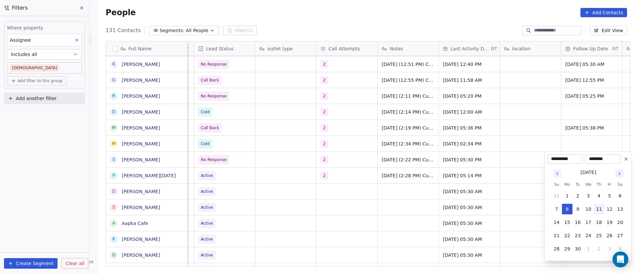
click at [598, 210] on button "11" at bounding box center [599, 208] width 11 height 11
type input "**********"
click at [468, 130] on html "On2Cook India Pvt. Ltd. Contacts People Marketing Workflows Campaigns Sales Pip…" at bounding box center [317, 137] width 635 height 274
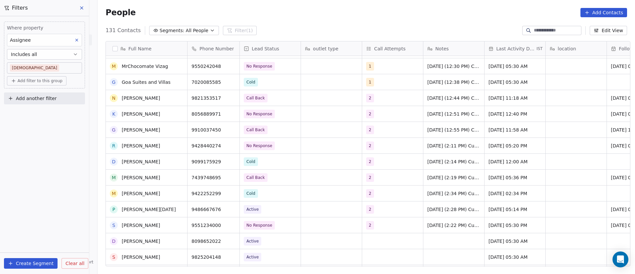
scroll to position [446, 0]
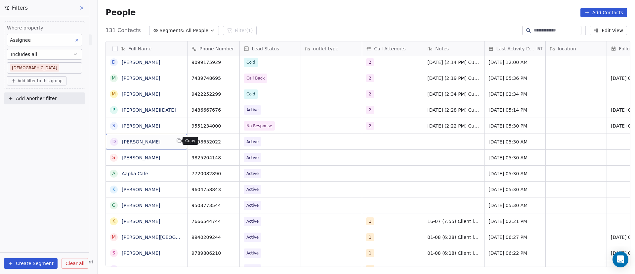
click at [178, 140] on icon "grid" at bounding box center [179, 141] width 3 height 3
click at [229, 140] on icon "grid" at bounding box center [231, 140] width 5 height 5
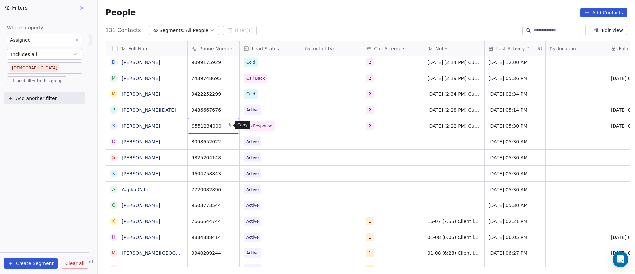
click at [227, 127] on button "grid" at bounding box center [231, 125] width 8 height 8
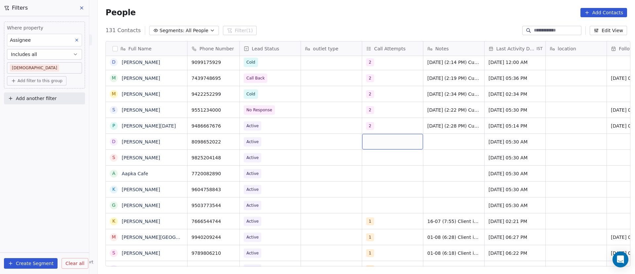
click at [373, 141] on div "grid" at bounding box center [392, 142] width 61 height 16
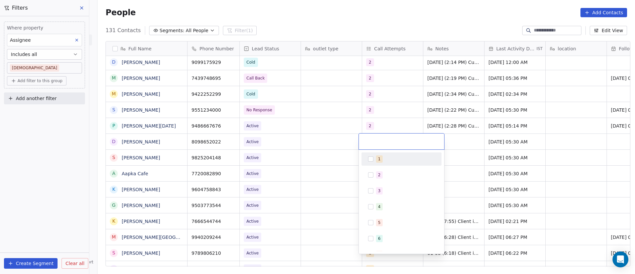
click at [373, 159] on button "Suggestions" at bounding box center [370, 158] width 5 height 5
click at [330, 135] on html "On2Cook India Pvt. Ltd. Contacts People Marketing Workflows Campaigns Sales Pip…" at bounding box center [317, 137] width 635 height 274
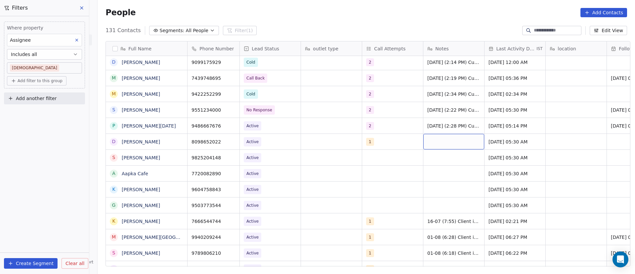
click at [430, 139] on div "grid" at bounding box center [453, 142] width 61 height 16
paste textarea "**********"
type textarea "**********"
click at [385, 139] on html "On2Cook India Pvt. Ltd. Contacts People Marketing Workflows Campaigns Sales Pip…" at bounding box center [317, 137] width 635 height 274
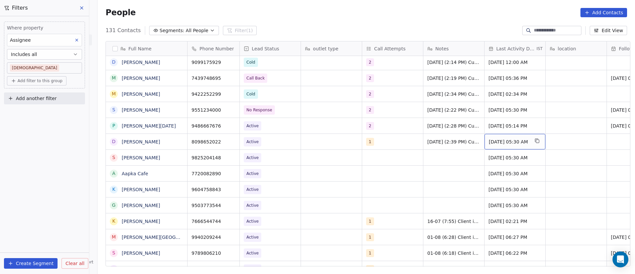
click at [494, 141] on span "[DATE] 05:30 AM" at bounding box center [509, 141] width 40 height 7
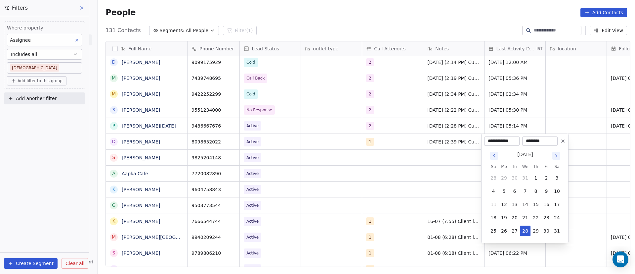
click at [558, 156] on icon "Go to next month" at bounding box center [556, 155] width 5 height 5
click at [496, 190] on button "8" at bounding box center [493, 191] width 11 height 11
type input "**********"
click at [434, 119] on html "On2Cook India Pvt. Ltd. Contacts People Marketing Workflows Campaigns Sales Pip…" at bounding box center [317, 137] width 635 height 274
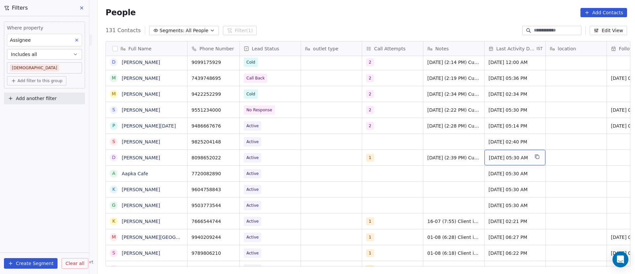
click at [498, 158] on span "[DATE] 05:30 AM" at bounding box center [509, 157] width 40 height 7
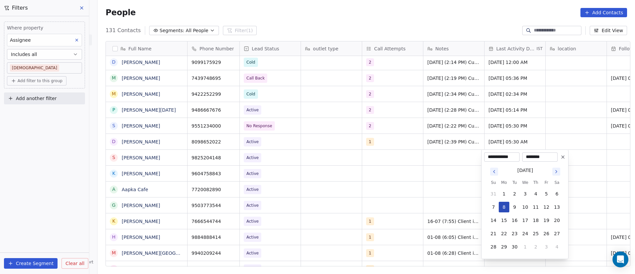
click at [504, 208] on button "8" at bounding box center [504, 206] width 11 height 11
click at [504, 207] on button "8" at bounding box center [504, 206] width 11 height 11
click at [410, 174] on html "On2Cook India Pvt. Ltd. Contacts People Marketing Workflows Campaigns Sales Pip…" at bounding box center [317, 137] width 635 height 274
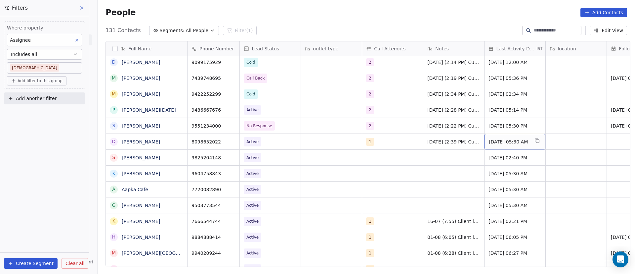
click at [498, 142] on span "[DATE] 05:30 AM" at bounding box center [509, 141] width 40 height 7
click at [497, 142] on span "[DATE] 05:30 AM" at bounding box center [509, 141] width 40 height 7
click at [494, 140] on span "[DATE] 05:30 AM" at bounding box center [509, 141] width 40 height 7
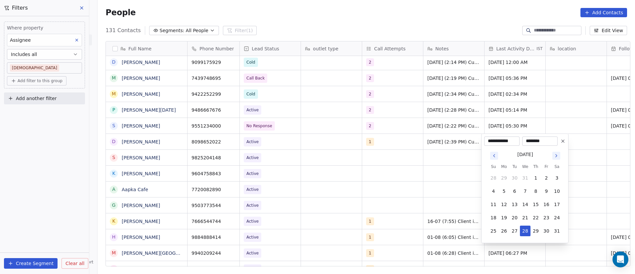
click at [557, 155] on icon "Go to next month" at bounding box center [556, 155] width 1 height 3
click at [490, 191] on button "8" at bounding box center [493, 191] width 11 height 11
type input "**********"
click at [425, 160] on html "On2Cook India Pvt. Ltd. Contacts People Marketing Workflows Campaigns Sales Pip…" at bounding box center [317, 137] width 635 height 274
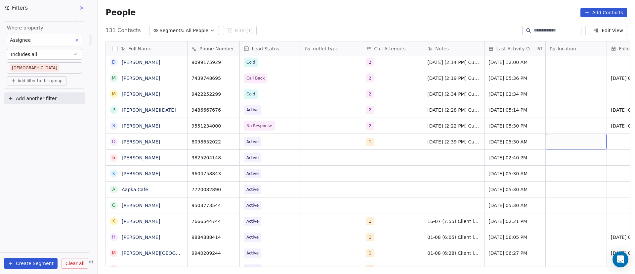
scroll to position [0, 46]
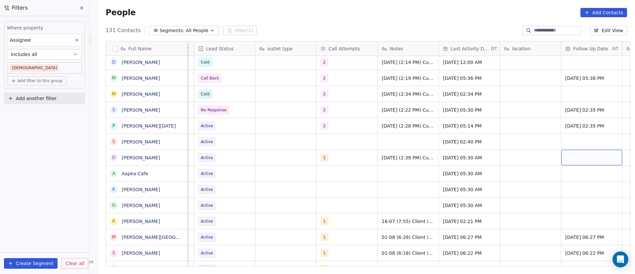
click at [588, 156] on div "grid" at bounding box center [591, 157] width 61 height 16
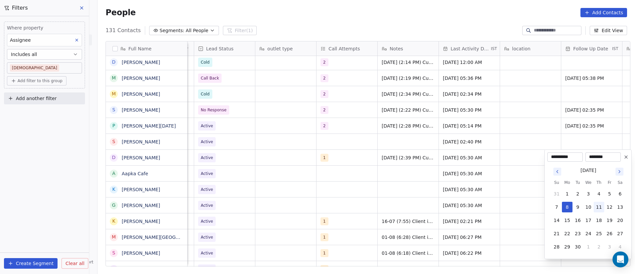
click at [599, 208] on button "11" at bounding box center [599, 206] width 11 height 11
type input "**********"
click at [489, 164] on html "On2Cook India Pvt. Ltd. Contacts People Marketing Workflows Campaigns Sales Pip…" at bounding box center [317, 137] width 635 height 274
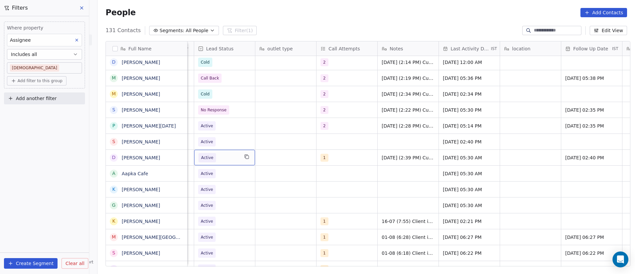
scroll to position [0, 0]
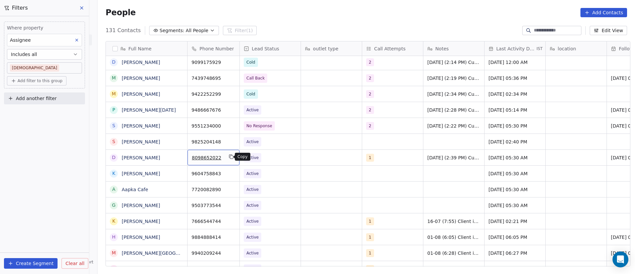
click at [229, 159] on icon "grid" at bounding box center [231, 156] width 5 height 5
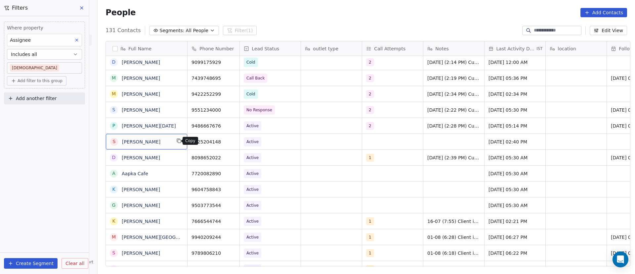
click at [176, 141] on icon "grid" at bounding box center [178, 140] width 5 height 5
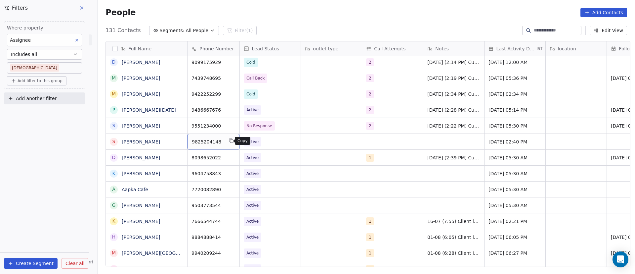
click at [229, 141] on icon "grid" at bounding box center [231, 140] width 5 height 5
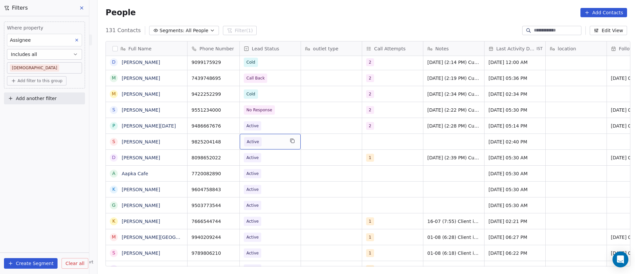
click at [265, 141] on span "Active" at bounding box center [264, 141] width 40 height 9
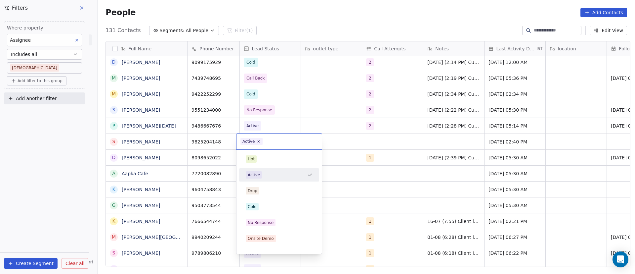
click at [258, 144] on span "Active" at bounding box center [251, 141] width 22 height 7
click at [258, 142] on icon at bounding box center [259, 141] width 4 height 4
click at [266, 225] on span "No Response" at bounding box center [261, 222] width 30 height 7
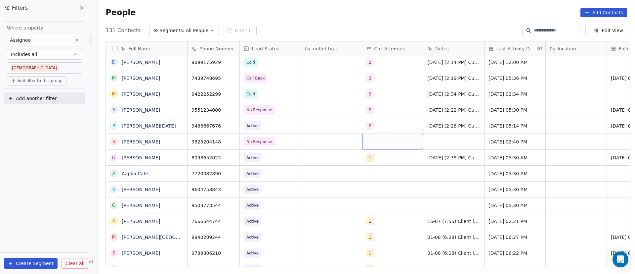
click at [374, 141] on div "grid" at bounding box center [392, 142] width 61 height 16
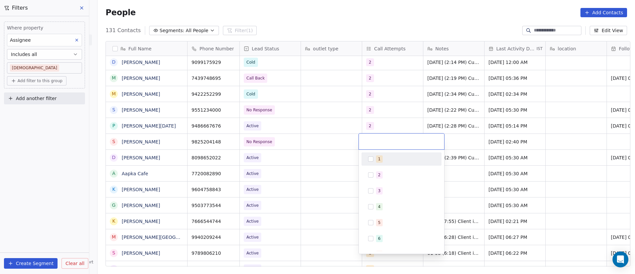
click at [371, 159] on button "Suggestions" at bounding box center [370, 158] width 5 height 5
click at [462, 138] on html "On2Cook India Pvt. Ltd. Contacts People Marketing Workflows Campaigns Sales Pip…" at bounding box center [317, 137] width 635 height 274
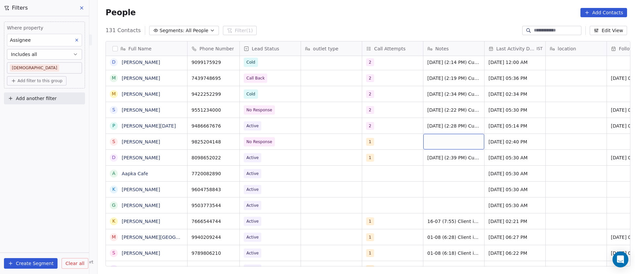
click at [434, 139] on div "grid" at bounding box center [453, 142] width 61 height 16
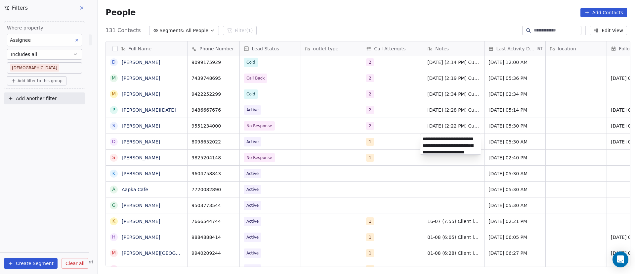
scroll to position [16, 0]
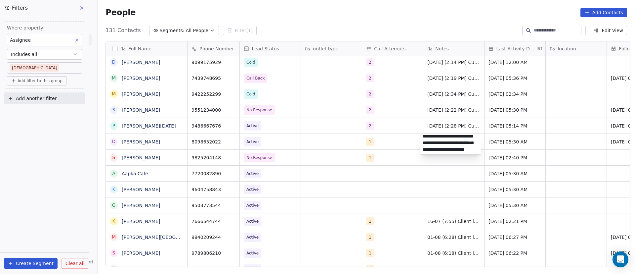
click at [334, 157] on html "On2Cook India Pvt. Ltd. Contacts People Marketing Workflows Campaigns Sales Pip…" at bounding box center [317, 137] width 635 height 274
click at [438, 155] on div "grid" at bounding box center [453, 157] width 61 height 16
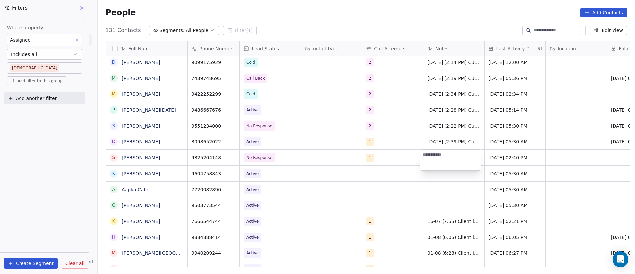
type textarea "**********"
click at [409, 157] on html "On2Cook India Pvt. Ltd. Contacts People Marketing Workflows Campaigns Sales Pip…" at bounding box center [317, 137] width 635 height 274
click at [505, 156] on span "[DATE] 02:40 PM" at bounding box center [509, 157] width 40 height 7
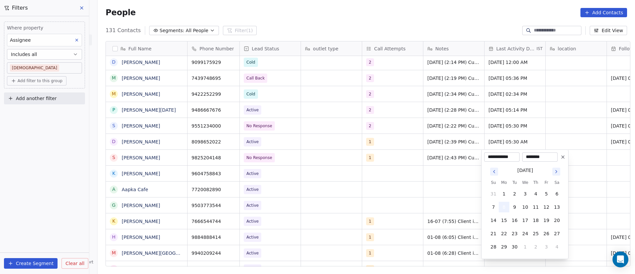
click at [506, 206] on button "8" at bounding box center [504, 206] width 11 height 11
click at [579, 154] on html "On2Cook India Pvt. Ltd. Contacts People Marketing Workflows Campaigns Sales Pip…" at bounding box center [317, 137] width 635 height 274
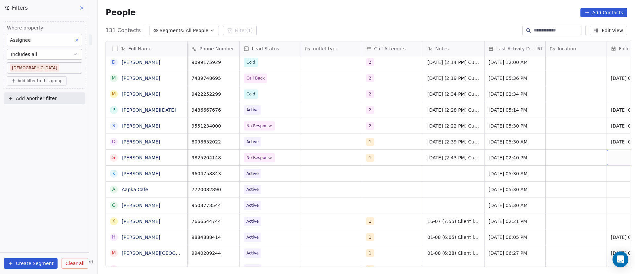
scroll to position [0, 46]
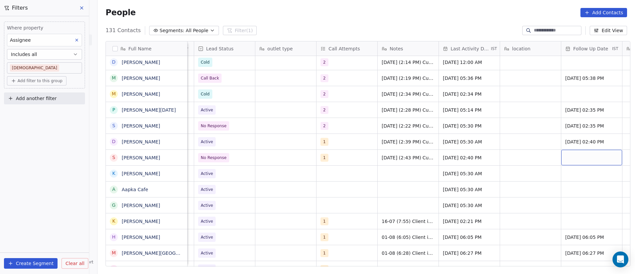
click at [582, 156] on div "grid" at bounding box center [591, 157] width 61 height 16
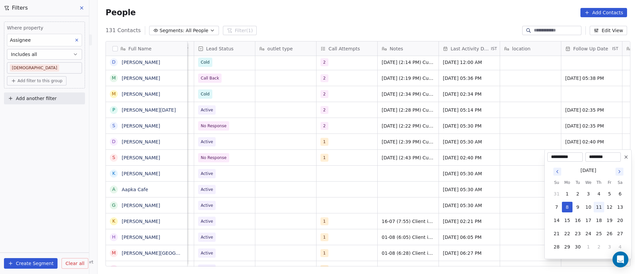
click at [601, 204] on button "11" at bounding box center [599, 206] width 11 height 11
type input "**********"
click at [512, 152] on html "On2Cook India Pvt. Ltd. Contacts People Marketing Workflows Campaigns Sales Pip…" at bounding box center [317, 137] width 635 height 274
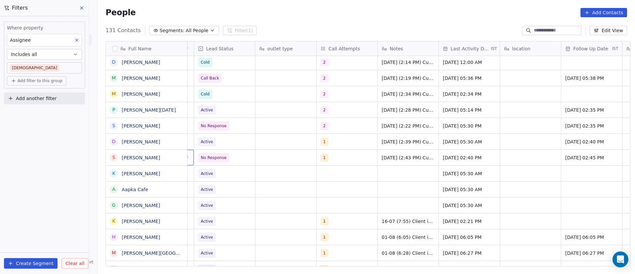
scroll to position [0, 0]
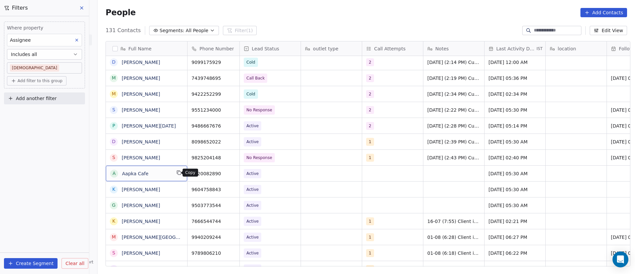
click at [178, 173] on icon "grid" at bounding box center [179, 172] width 3 height 3
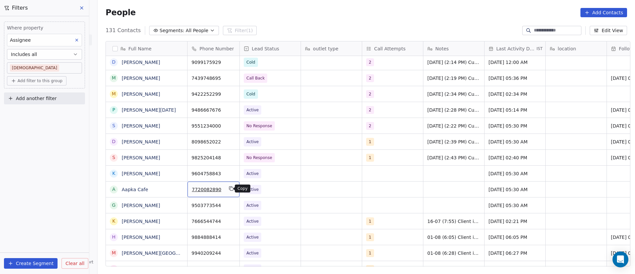
click at [230, 189] on icon "grid" at bounding box center [231, 188] width 3 height 3
click at [271, 191] on span "Active" at bounding box center [264, 189] width 40 height 9
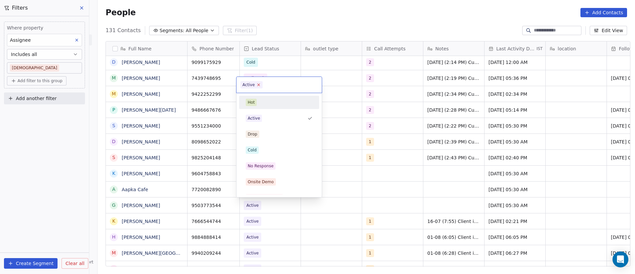
click at [258, 86] on icon at bounding box center [259, 84] width 4 height 4
click at [281, 162] on div "No Response" at bounding box center [279, 165] width 67 height 7
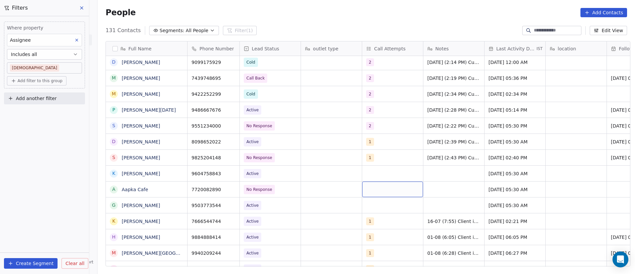
click at [369, 188] on div "grid" at bounding box center [392, 189] width 61 height 16
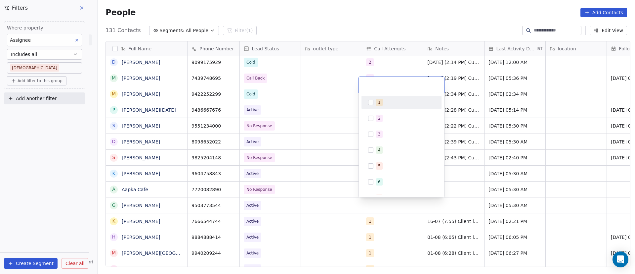
click at [370, 102] on button "Suggestions" at bounding box center [370, 102] width 5 height 5
click at [468, 187] on html "On2Cook India Pvt. Ltd. Contacts People Marketing Workflows Campaigns Sales Pip…" at bounding box center [317, 137] width 635 height 274
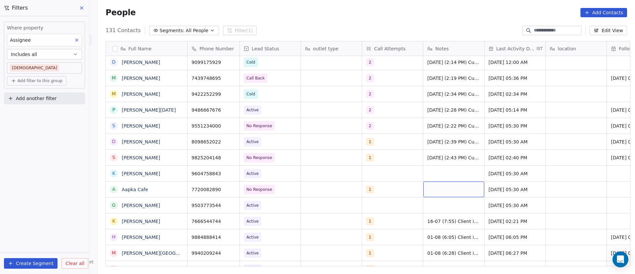
click at [429, 190] on div "grid" at bounding box center [453, 189] width 61 height 16
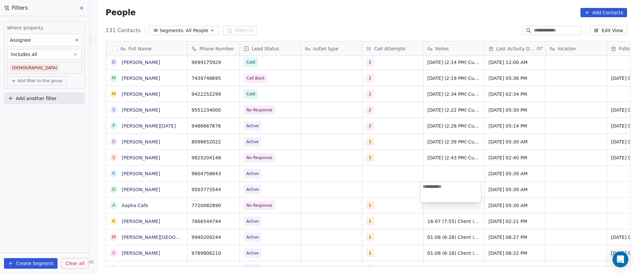
paste textarea "**********"
type textarea "**********"
click at [493, 185] on html "On2Cook India Pvt. Ltd. Contacts People Marketing Workflows Campaigns Sales Pip…" at bounding box center [317, 137] width 635 height 274
click at [498, 191] on span "[DATE] 05:30 AM" at bounding box center [509, 189] width 40 height 7
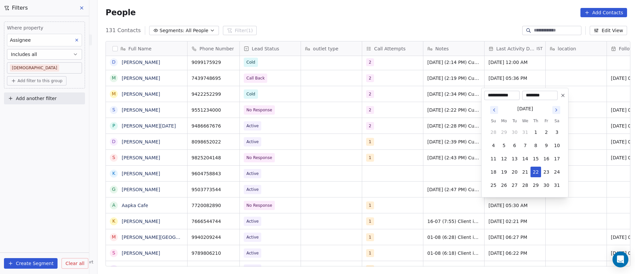
click at [555, 109] on icon "Go to next month" at bounding box center [556, 109] width 5 height 5
click at [494, 146] on button "8" at bounding box center [493, 145] width 11 height 11
type input "**********"
click at [589, 201] on html "On2Cook India Pvt. Ltd. Contacts People Marketing Workflows Campaigns Sales Pip…" at bounding box center [317, 137] width 635 height 274
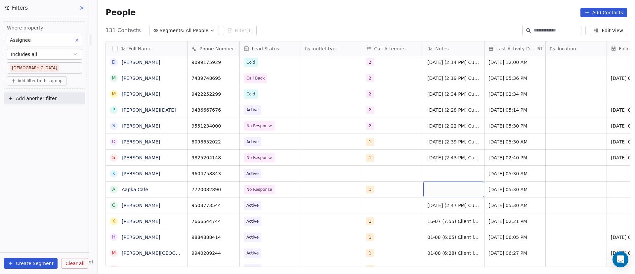
click at [442, 188] on div "grid" at bounding box center [453, 189] width 61 height 16
type textarea "**********"
click at [500, 186] on html "On2Cook India Pvt. Ltd. Contacts People Marketing Workflows Campaigns Sales Pip…" at bounding box center [317, 137] width 635 height 274
click at [494, 188] on span "[DATE] 05:30 AM" at bounding box center [509, 189] width 40 height 7
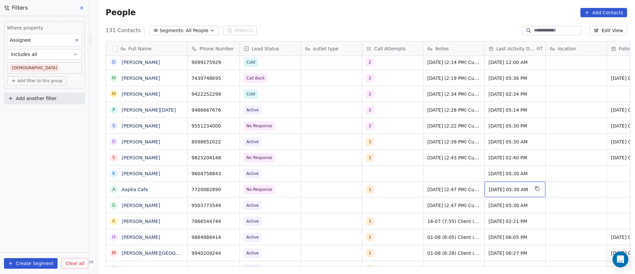
click at [494, 188] on span "[DATE] 05:30 AM" at bounding box center [509, 189] width 40 height 7
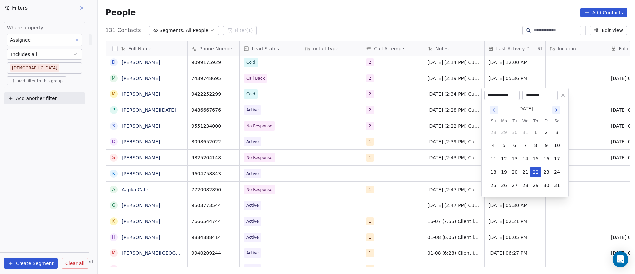
click at [557, 109] on icon "Go to next month" at bounding box center [556, 109] width 5 height 5
click at [495, 146] on button "8" at bounding box center [493, 145] width 11 height 11
type input "**********"
click at [576, 185] on html "On2Cook India Pvt. Ltd. Contacts People Marketing Workflows Campaigns Sales Pip…" at bounding box center [317, 137] width 635 height 274
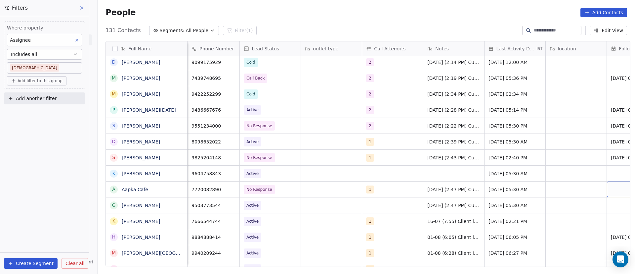
scroll to position [0, 46]
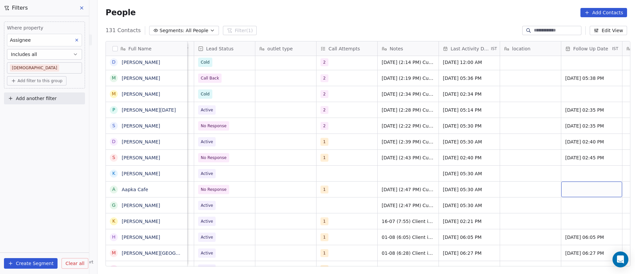
click at [568, 190] on div "grid" at bounding box center [591, 189] width 61 height 16
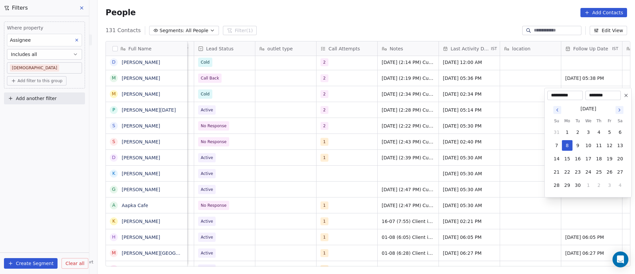
click at [524, 169] on html "On2Cook India Pvt. Ltd. Contacts People Marketing Workflows Campaigns Sales Pip…" at bounding box center [317, 137] width 635 height 274
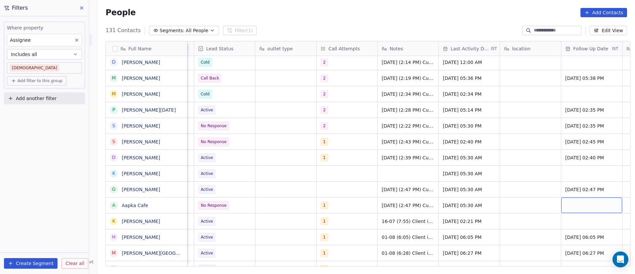
click at [579, 202] on div "grid" at bounding box center [591, 205] width 61 height 16
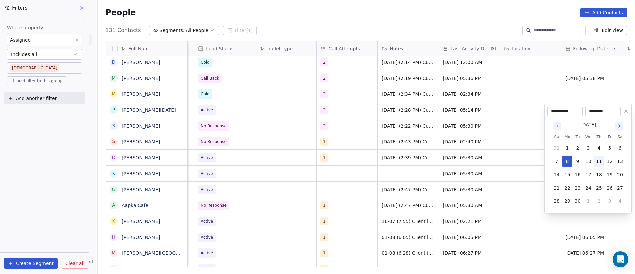
click at [599, 160] on button "11" at bounding box center [599, 161] width 11 height 11
type input "**********"
click at [518, 190] on html "On2Cook India Pvt. Ltd. Contacts People Marketing Workflows Campaigns Sales Pip…" at bounding box center [317, 137] width 635 height 274
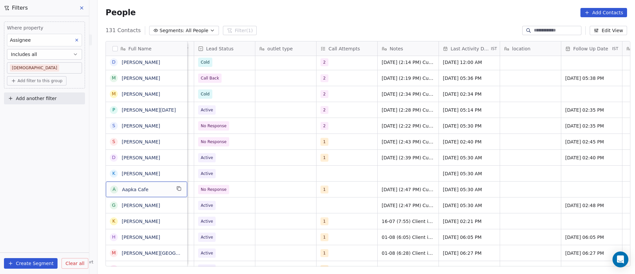
scroll to position [0, 0]
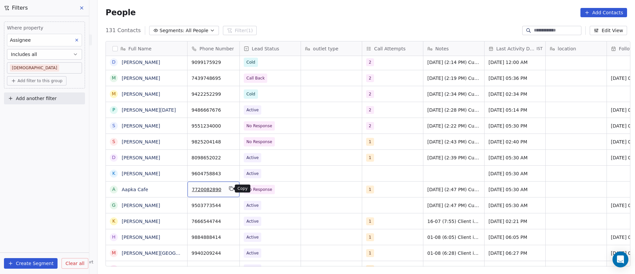
click at [231, 188] on button "grid" at bounding box center [231, 188] width 8 height 8
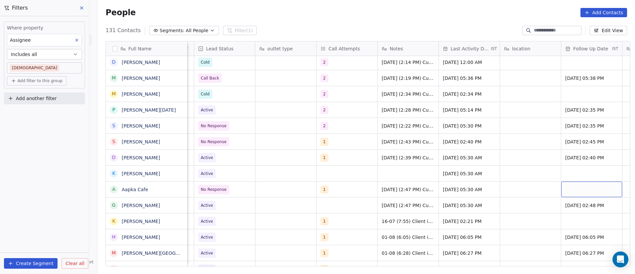
click at [581, 191] on div "grid" at bounding box center [591, 189] width 61 height 16
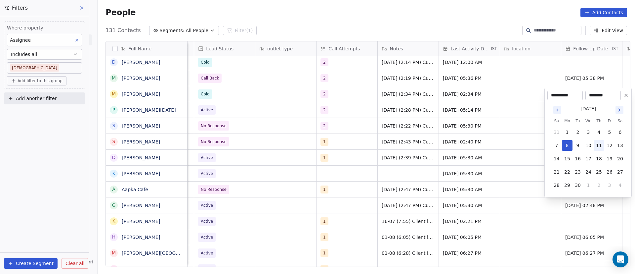
click at [601, 144] on button "11" at bounding box center [599, 145] width 11 height 11
type input "**********"
click at [419, 199] on html "On2Cook India Pvt. Ltd. Contacts People Marketing Workflows Campaigns Sales Pip…" at bounding box center [317, 137] width 635 height 274
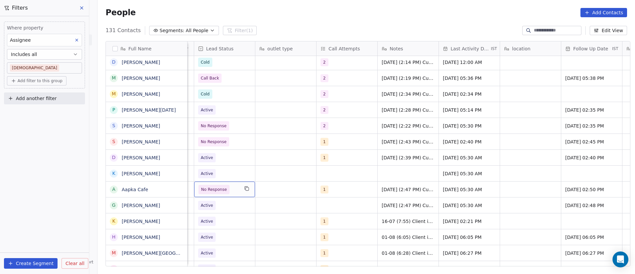
scroll to position [0, 0]
